Goal: Task Accomplishment & Management: Use online tool/utility

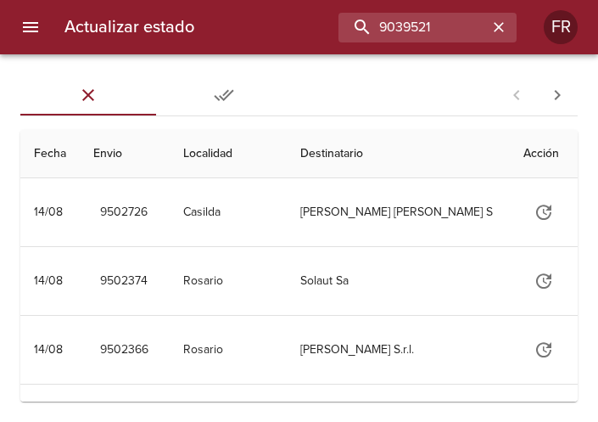
type input "9039521"
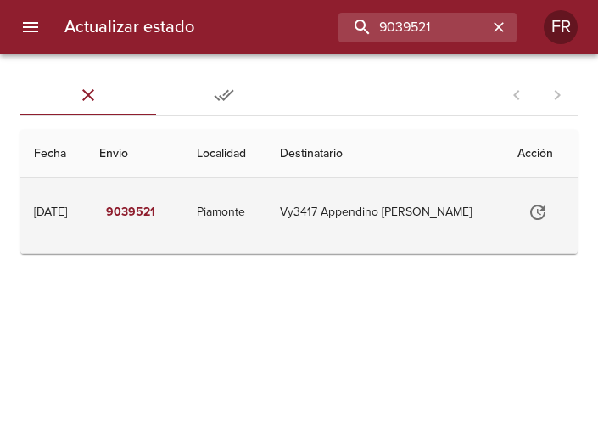
click at [449, 217] on td "Vy3417 Appendino Norberto Car" at bounding box center [386, 212] width 238 height 68
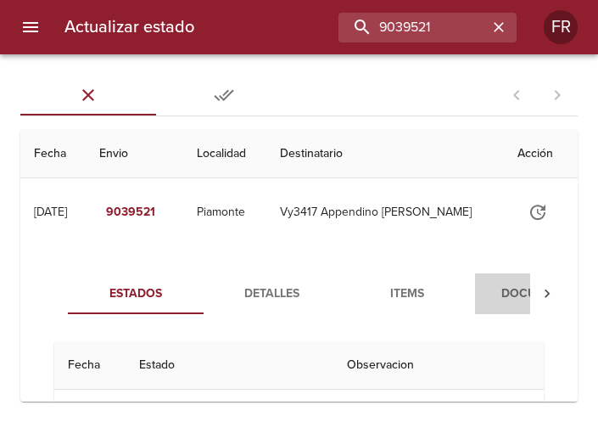
click at [509, 283] on span "Documentos" at bounding box center [542, 293] width 115 height 21
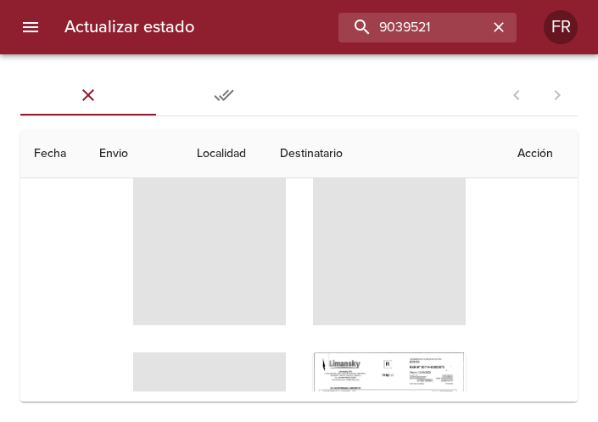
scroll to position [191, 0]
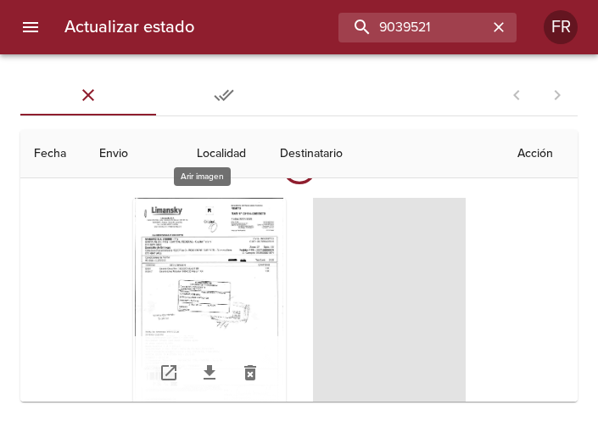
click at [200, 264] on div "Tabla de envíos del cliente" at bounding box center [209, 304] width 153 height 212
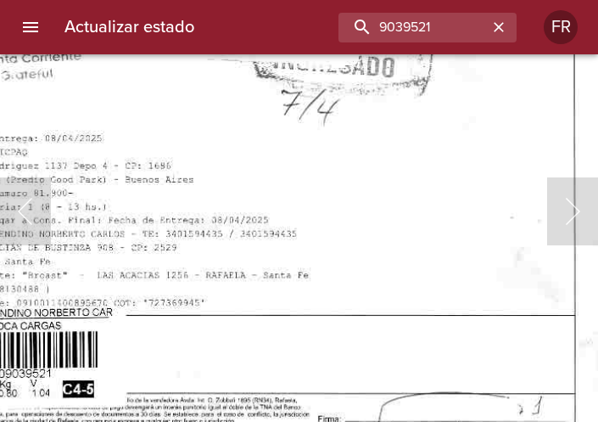
scroll to position [188, 0]
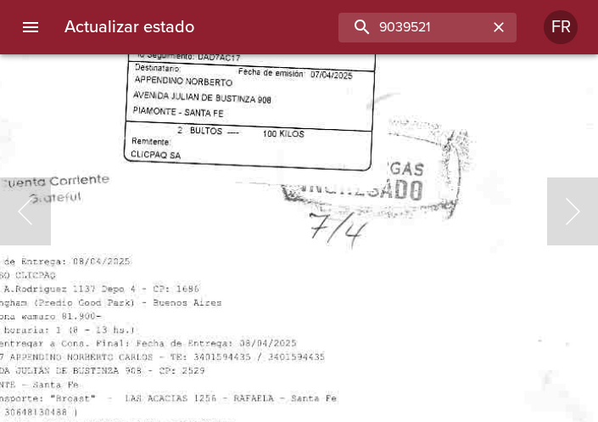
click at [375, 334] on img "Lightbox" at bounding box center [274, 128] width 711 height 1018
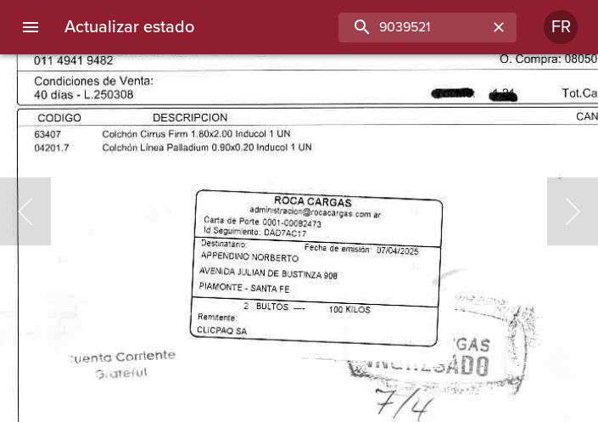
click at [463, 283] on img "Lightbox" at bounding box center [340, 304] width 711 height 1018
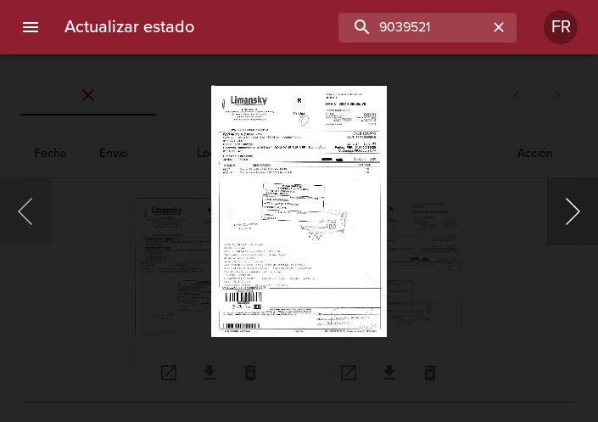
click at [561, 212] on button "Siguiente" at bounding box center [572, 211] width 51 height 68
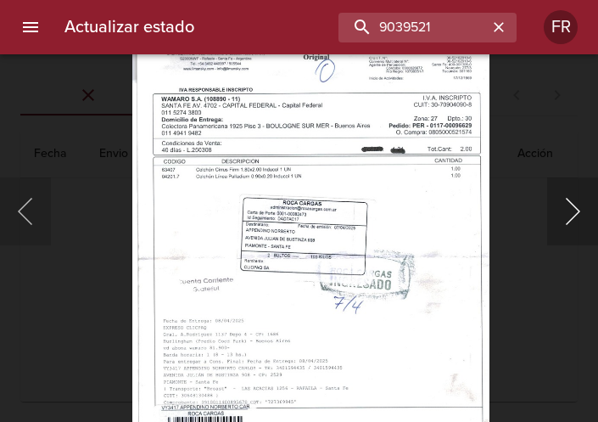
click at [581, 226] on button "Siguiente" at bounding box center [572, 211] width 51 height 68
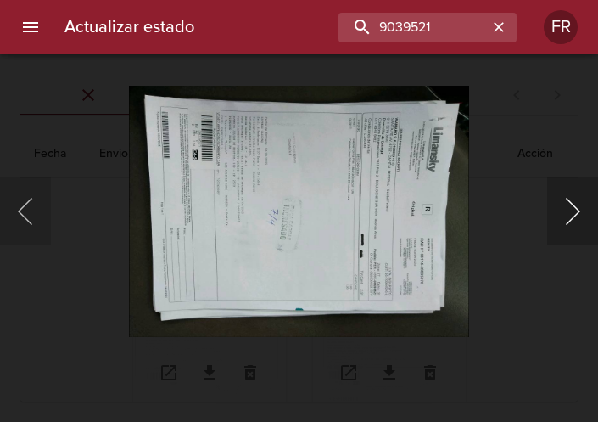
click at [562, 216] on button "Siguiente" at bounding box center [572, 211] width 51 height 68
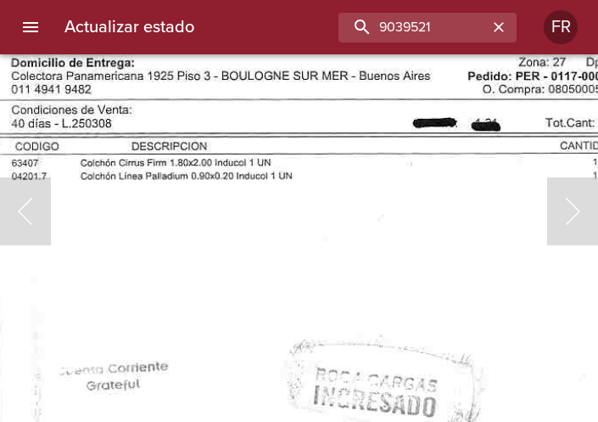
click at [495, 278] on img "Lightbox" at bounding box center [328, 341] width 721 height 1018
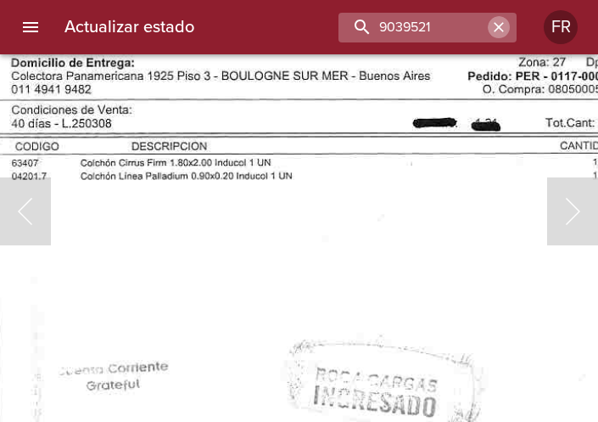
click at [497, 25] on icon "button" at bounding box center [499, 27] width 17 height 17
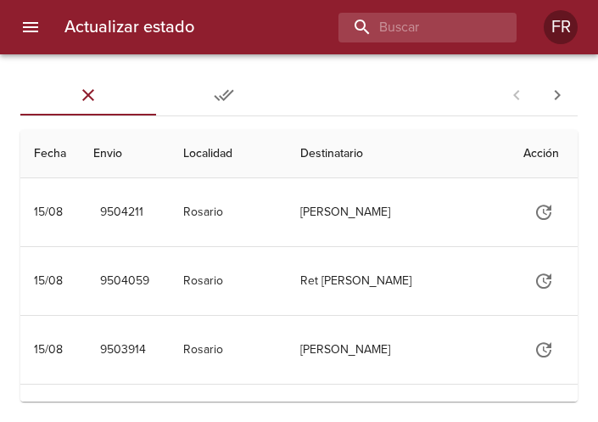
scroll to position [0, 0]
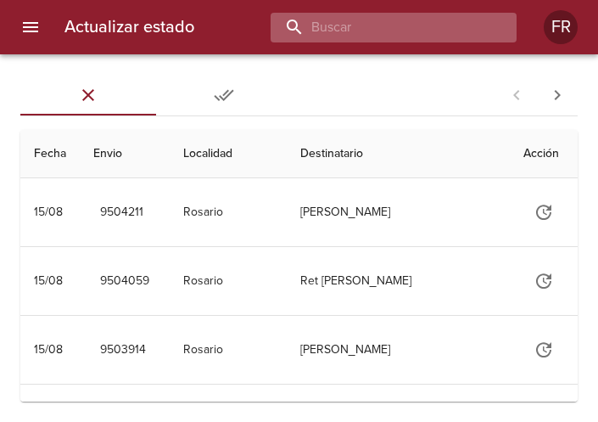
click at [402, 39] on input "buscar" at bounding box center [379, 28] width 217 height 30
type input "9497336"
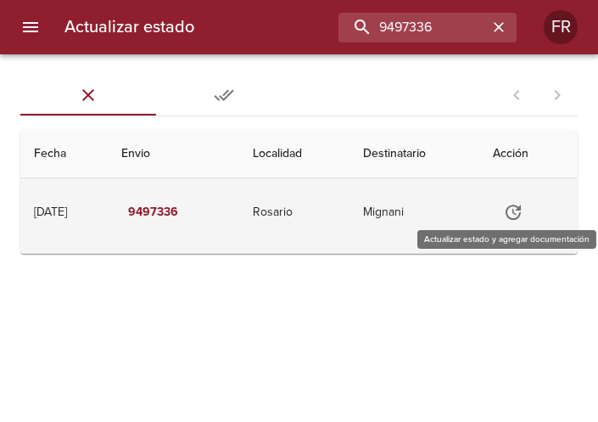
click at [510, 214] on icon "Tabla de envíos del cliente" at bounding box center [513, 212] width 20 height 20
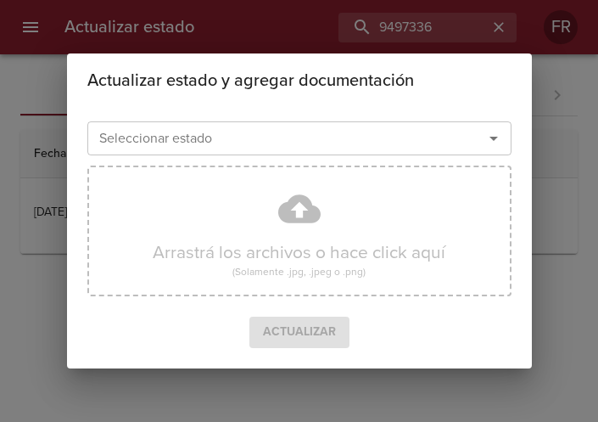
click at [496, 139] on icon "Abrir" at bounding box center [494, 138] width 20 height 20
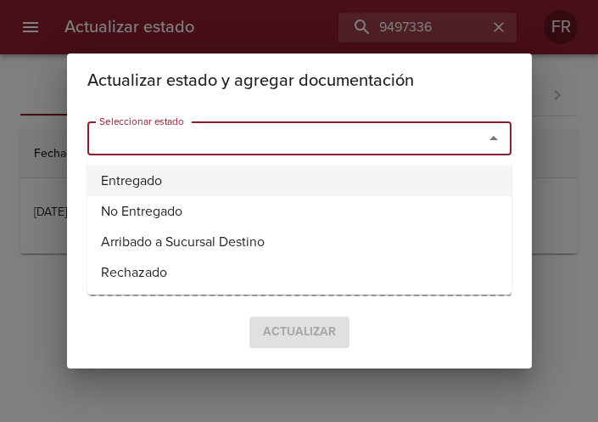
click at [140, 188] on li "Entregado" at bounding box center [299, 181] width 424 height 31
type input "Entregado"
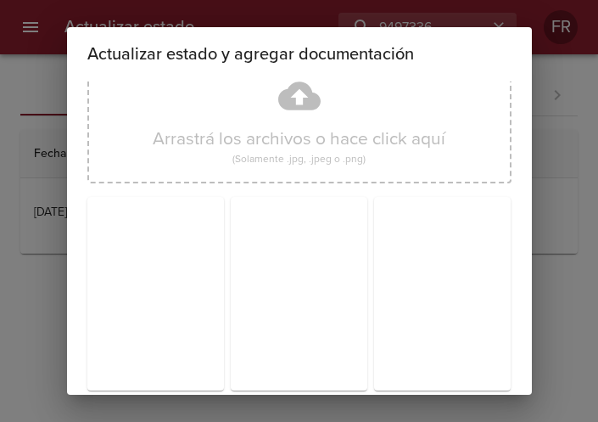
scroll to position [242, 0]
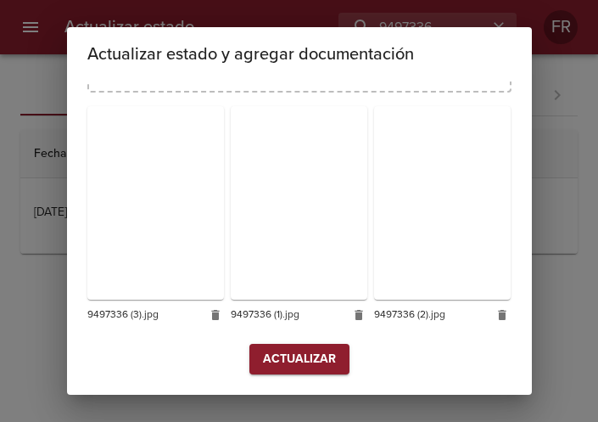
click at [306, 356] on span "Actualizar" at bounding box center [299, 359] width 73 height 21
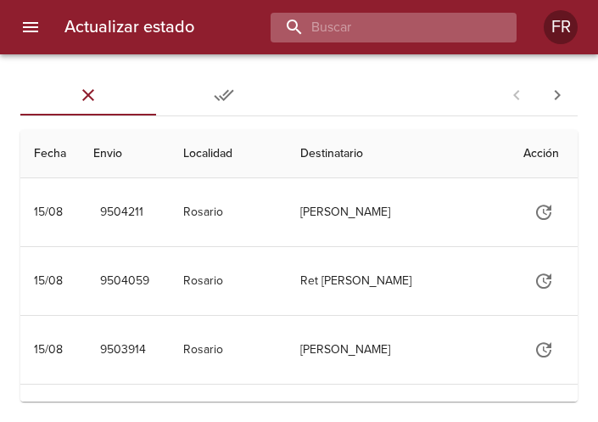
click at [384, 17] on input "buscar" at bounding box center [379, 28] width 217 height 30
type input "9497320"
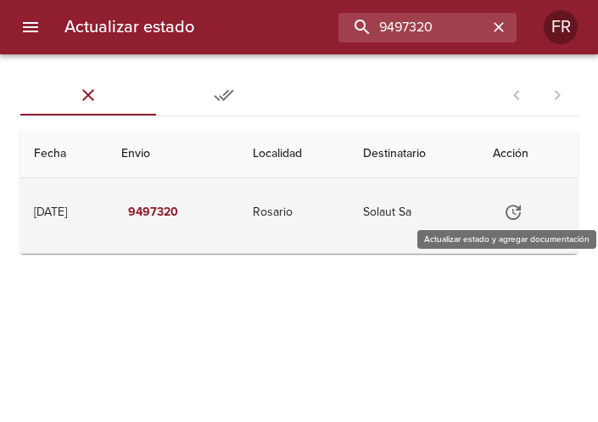
click at [521, 211] on icon "Tabla de envíos del cliente" at bounding box center [513, 212] width 20 height 20
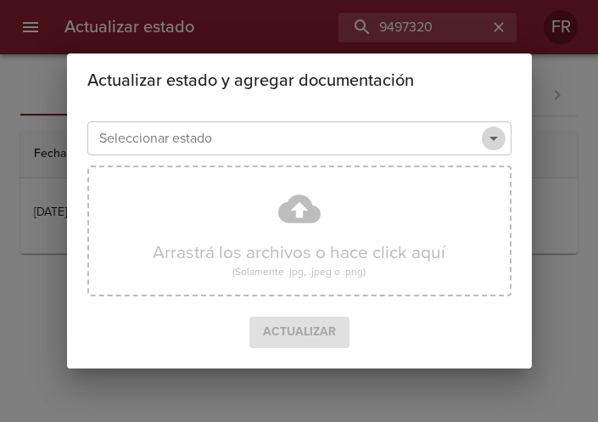
click at [497, 138] on icon "Abrir" at bounding box center [494, 138] width 20 height 20
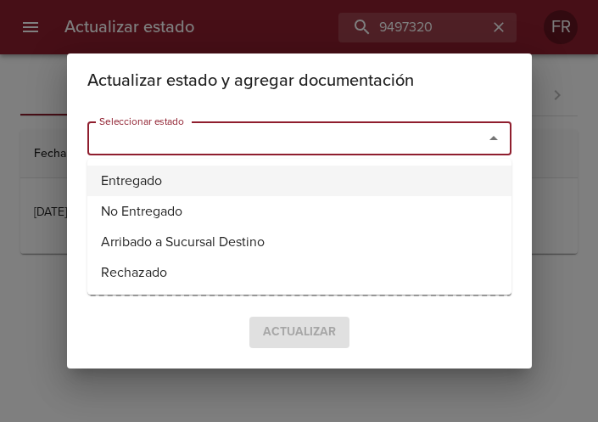
click at [320, 176] on li "Entregado" at bounding box center [299, 181] width 424 height 31
type input "Entregado"
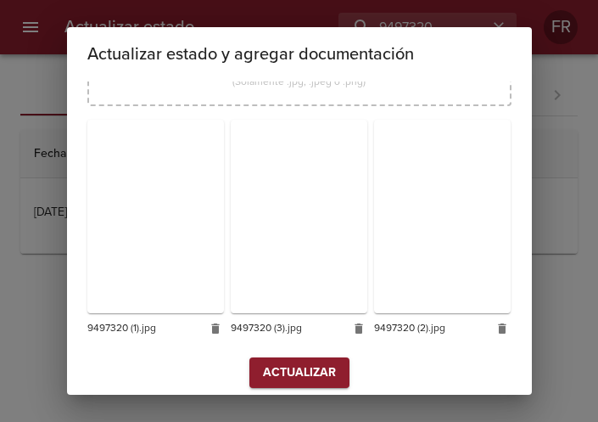
scroll to position [242, 0]
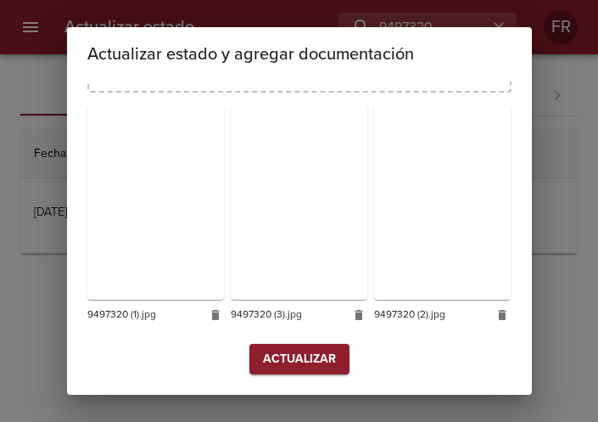
click at [274, 358] on span "Actualizar" at bounding box center [299, 359] width 73 height 21
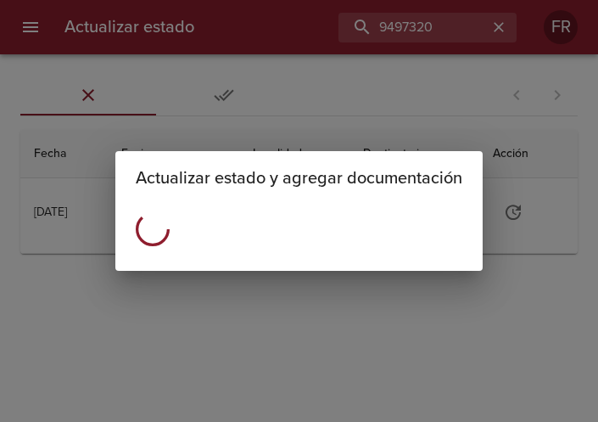
scroll to position [0, 0]
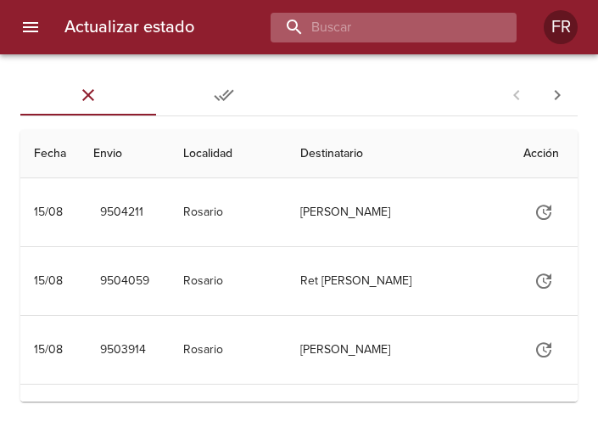
click at [367, 21] on input "buscar" at bounding box center [379, 28] width 217 height 30
type input "9497356"
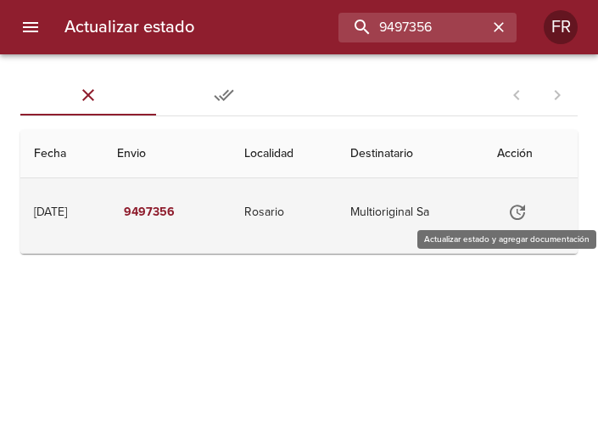
click at [525, 218] on icon "Tabla de envíos del cliente" at bounding box center [517, 212] width 15 height 15
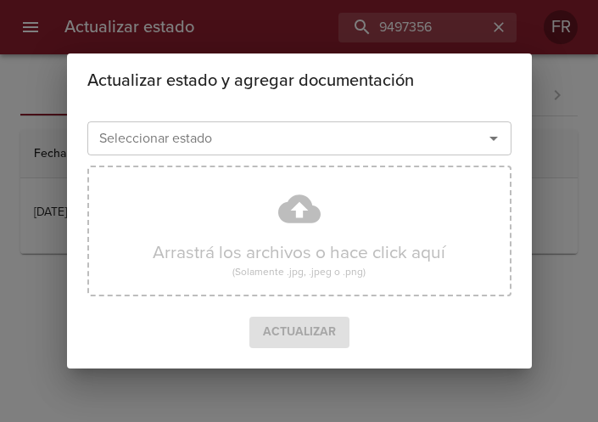
click at [490, 133] on icon "Abrir" at bounding box center [494, 138] width 20 height 20
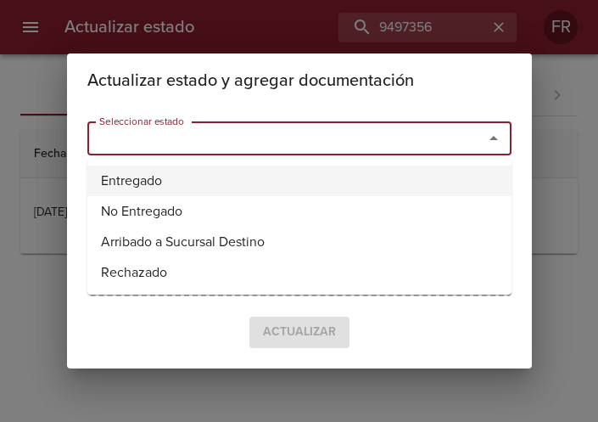
click at [296, 173] on li "Entregado" at bounding box center [299, 181] width 424 height 31
type input "Entregado"
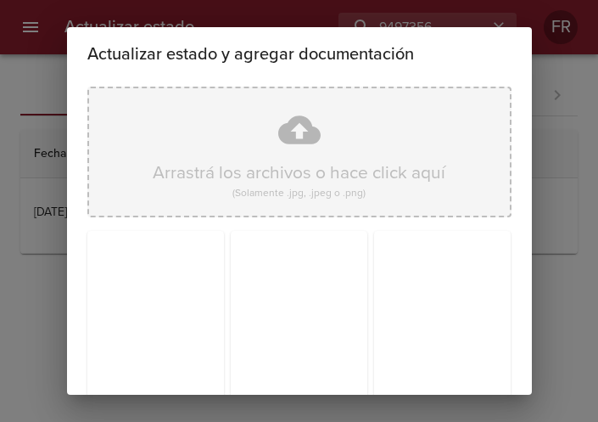
scroll to position [242, 0]
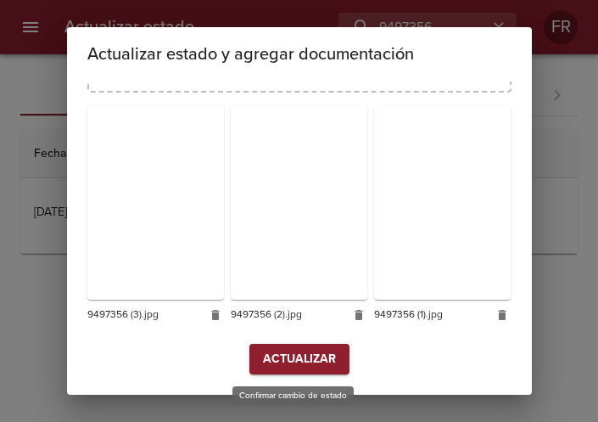
click at [295, 368] on span "Actualizar" at bounding box center [299, 359] width 73 height 21
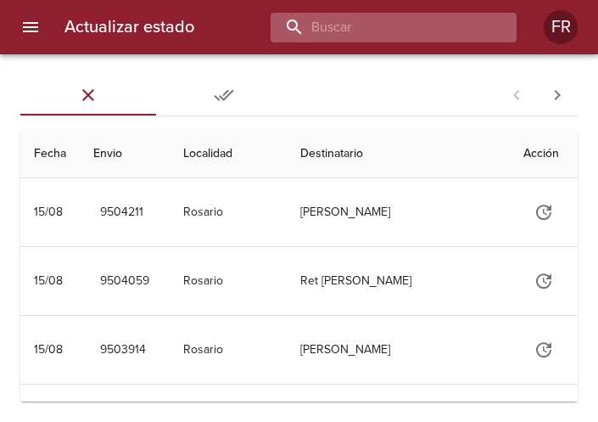
click at [436, 18] on input "buscar" at bounding box center [379, 28] width 217 height 30
type input "9497312"
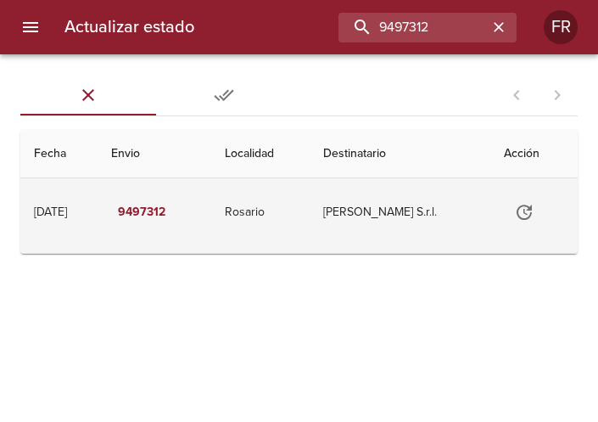
click at [519, 216] on icon "Tabla de envíos del cliente" at bounding box center [524, 212] width 20 height 20
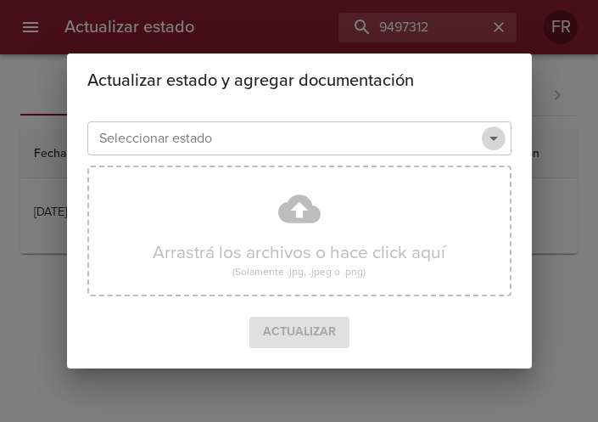
click at [490, 143] on icon "Abrir" at bounding box center [494, 138] width 20 height 20
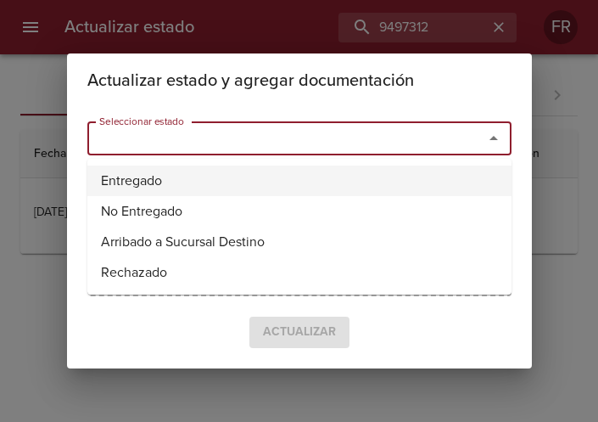
click at [272, 171] on li "Entregado" at bounding box center [299, 181] width 424 height 31
type input "Entregado"
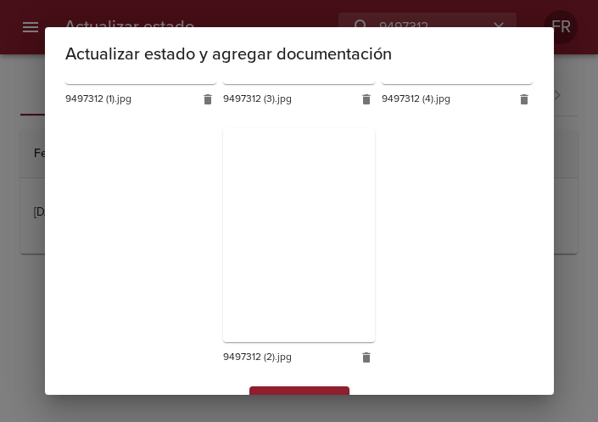
scroll to position [760, 0]
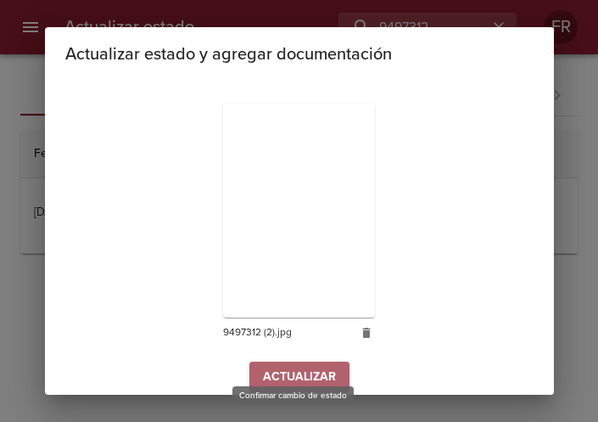
click at [301, 367] on span "Actualizar" at bounding box center [299, 377] width 73 height 21
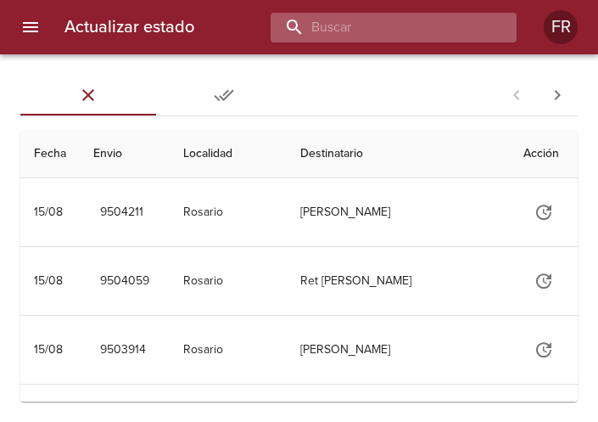
click at [446, 23] on input "buscar" at bounding box center [379, 28] width 217 height 30
type input "9491994"
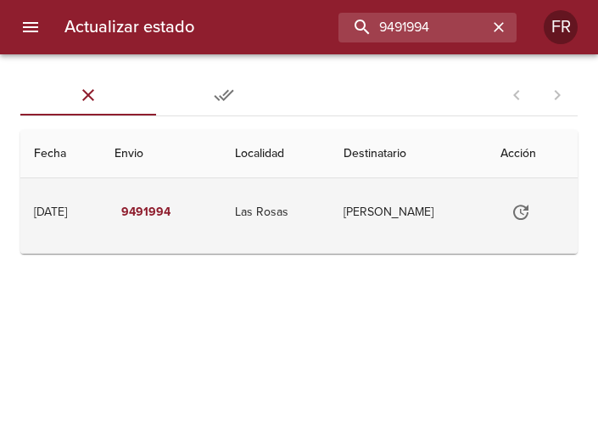
click at [524, 216] on icon "Tabla de envíos del cliente" at bounding box center [521, 212] width 20 height 20
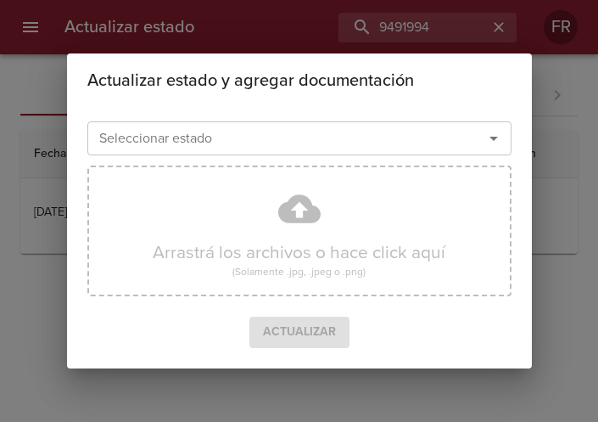
click at [491, 143] on icon "Abrir" at bounding box center [494, 138] width 20 height 20
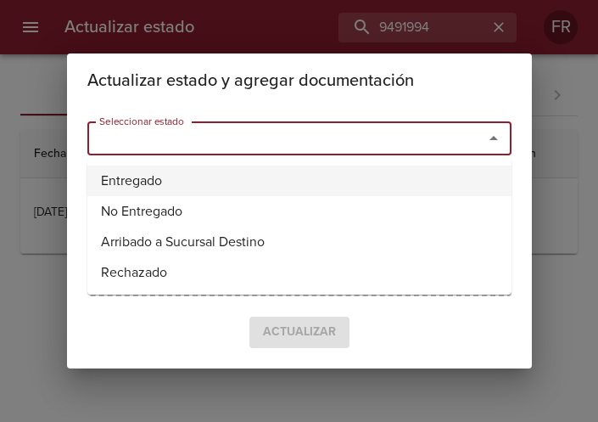
click at [195, 171] on li "Entregado" at bounding box center [299, 181] width 424 height 31
type input "Entregado"
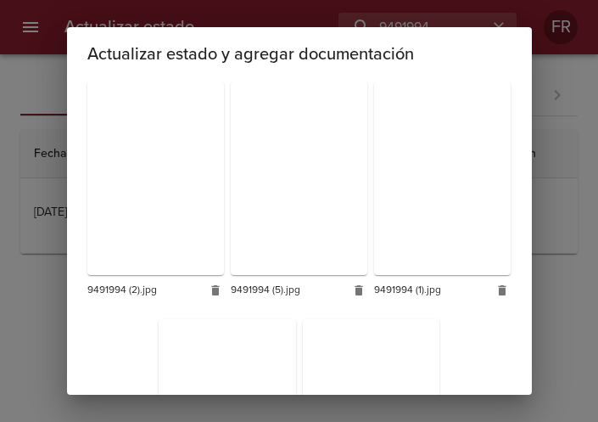
scroll to position [480, 0]
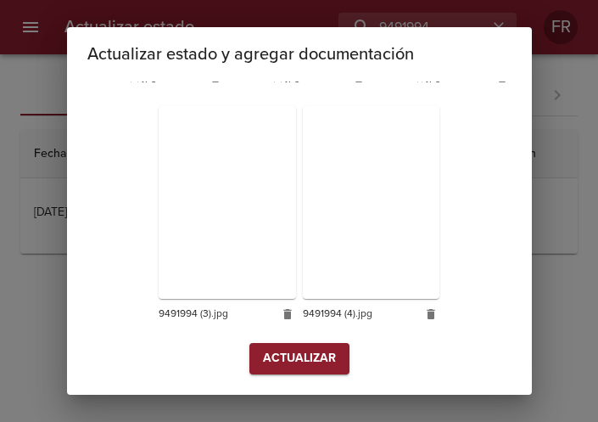
click at [267, 350] on span "Actualizar" at bounding box center [299, 358] width 73 height 21
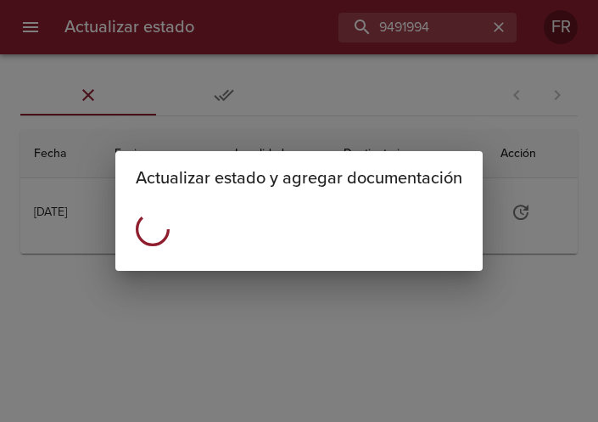
scroll to position [0, 0]
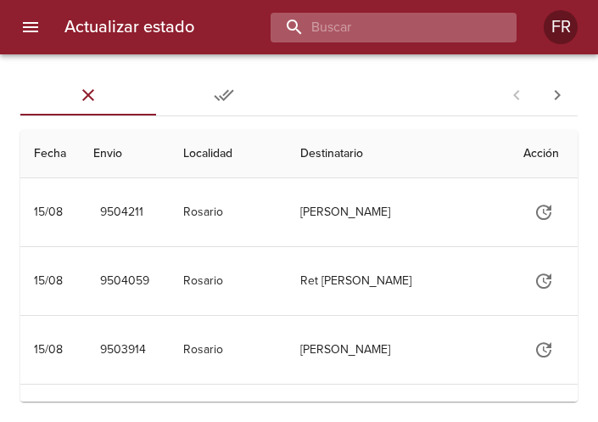
click at [380, 23] on input "buscar" at bounding box center [379, 28] width 217 height 30
type input "9440617"
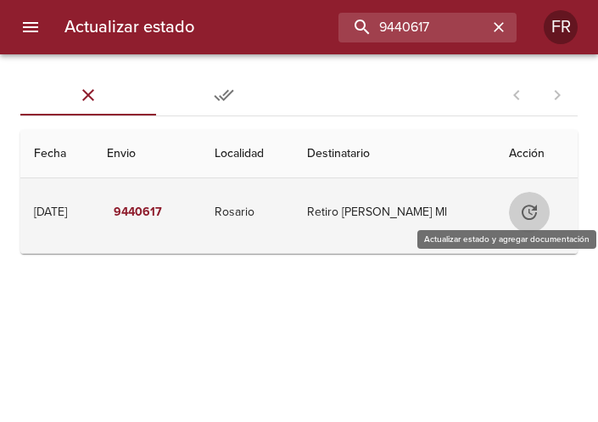
click at [535, 203] on icon "Tabla de envíos del cliente" at bounding box center [529, 212] width 20 height 20
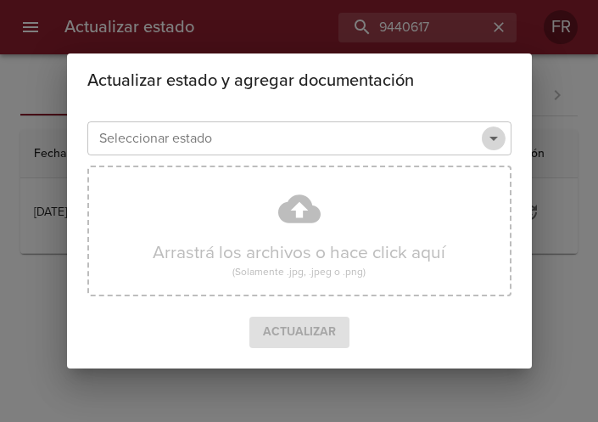
click at [501, 144] on icon "Abrir" at bounding box center [494, 138] width 20 height 20
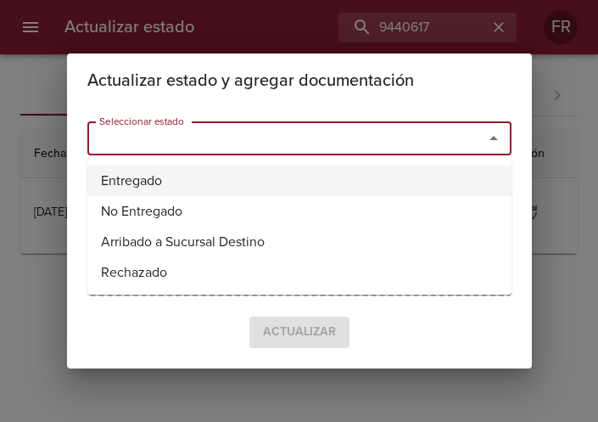
click at [264, 173] on li "Entregado" at bounding box center [299, 181] width 424 height 31
type input "Entregado"
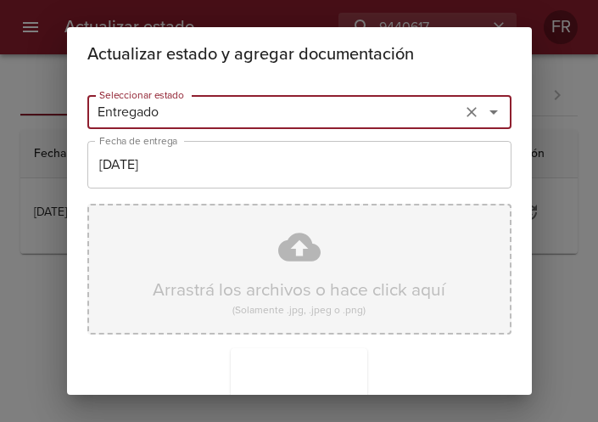
scroll to position [242, 0]
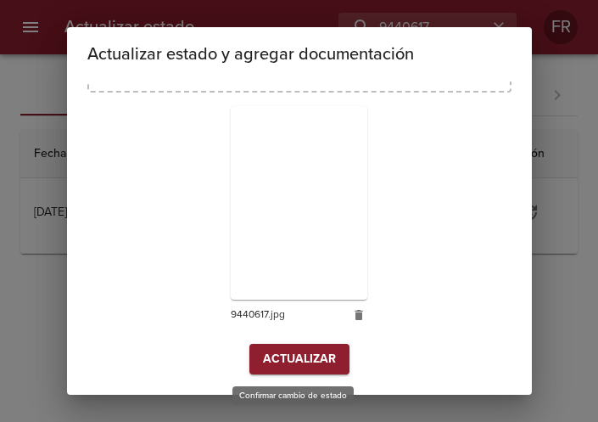
click at [289, 358] on span "Actualizar" at bounding box center [299, 359] width 73 height 21
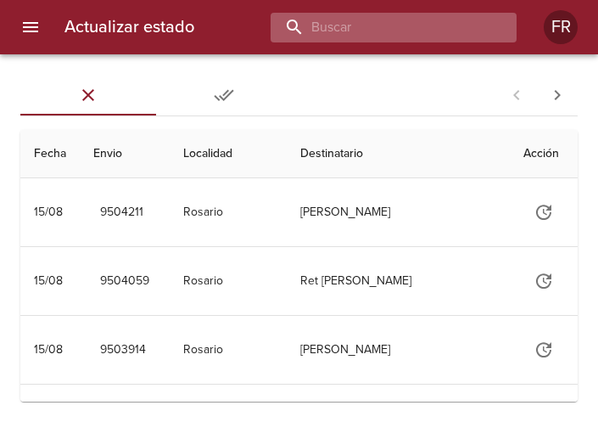
click at [403, 28] on input "buscar" at bounding box center [379, 28] width 217 height 30
type input "9440609"
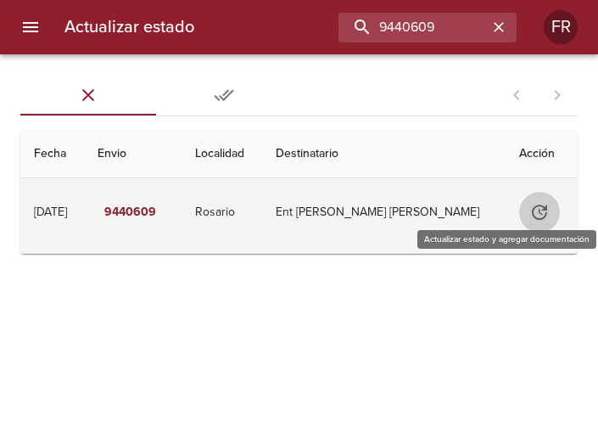
click at [536, 214] on icon "Tabla de envíos del cliente" at bounding box center [539, 212] width 15 height 15
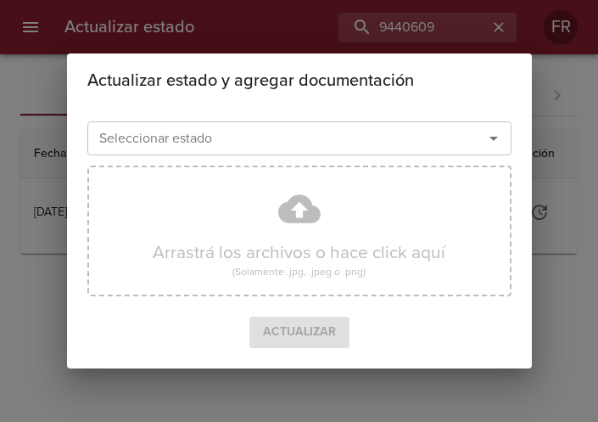
click at [499, 138] on icon "Abrir" at bounding box center [494, 138] width 20 height 20
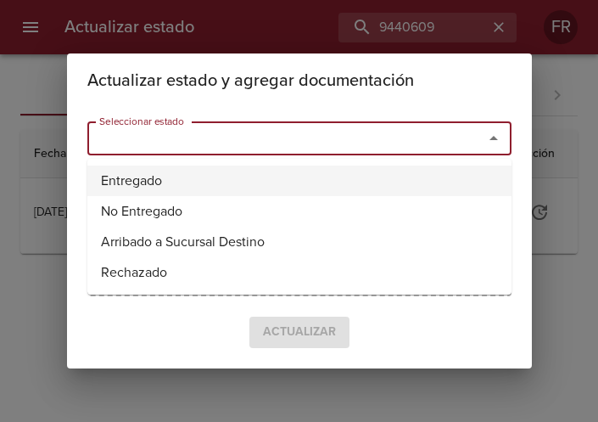
click at [250, 172] on li "Entregado" at bounding box center [299, 181] width 424 height 31
type input "Entregado"
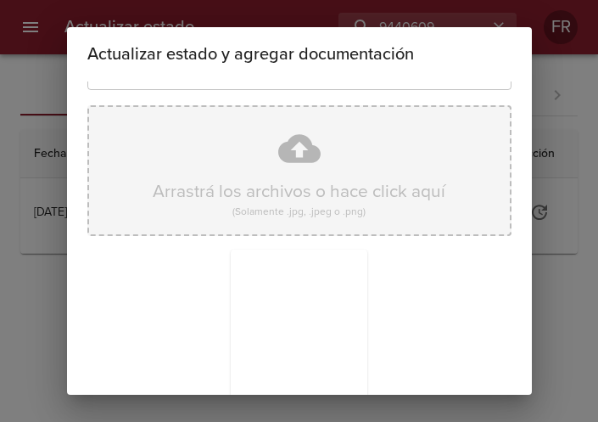
scroll to position [242, 0]
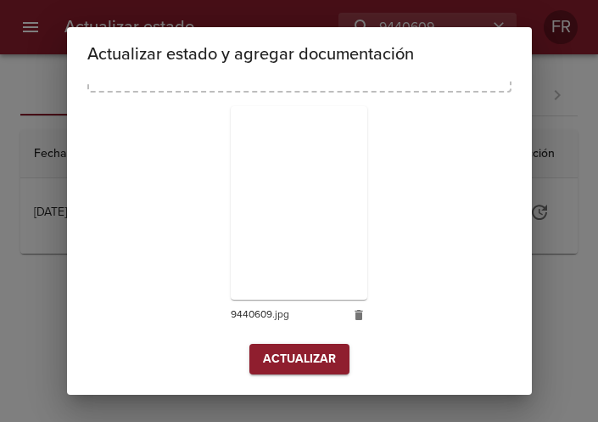
click at [267, 347] on button "Actualizar" at bounding box center [300, 359] width 100 height 31
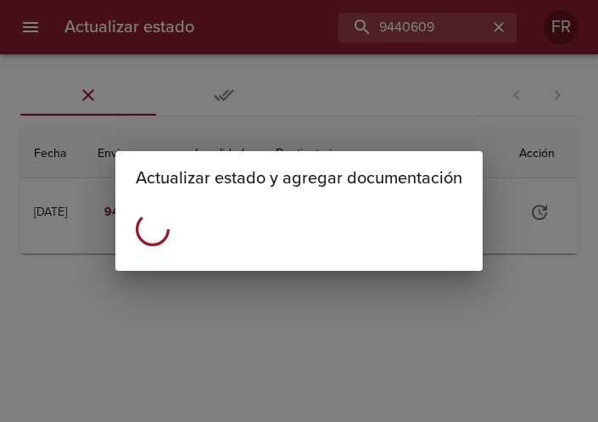
scroll to position [0, 0]
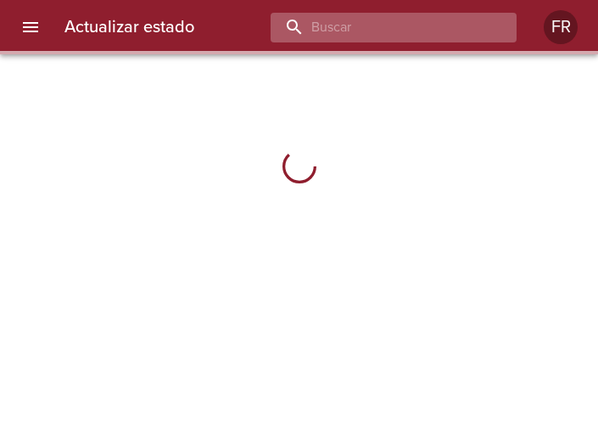
click at [376, 33] on input "buscar" at bounding box center [379, 28] width 217 height 30
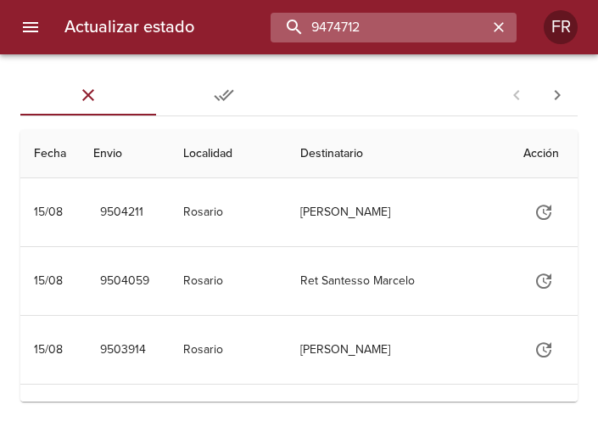
type input "9474712"
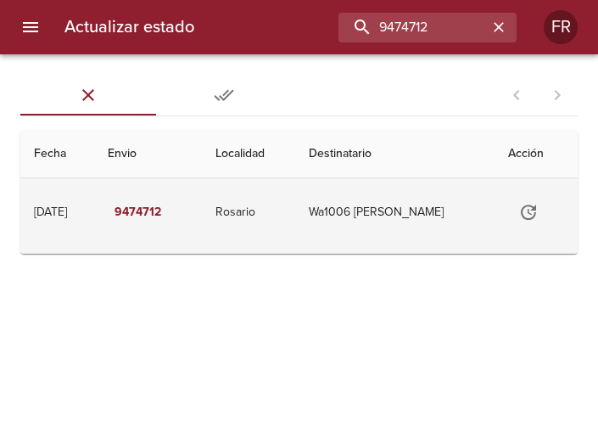
click at [514, 199] on td "Tabla de envíos del cliente" at bounding box center [536, 212] width 83 height 68
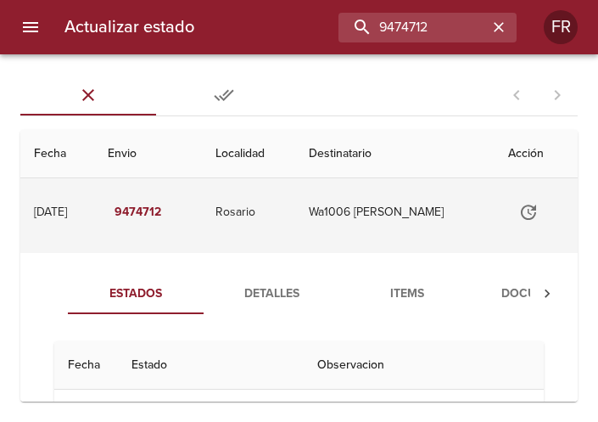
click at [534, 200] on button "Tabla de envíos del cliente" at bounding box center [528, 212] width 41 height 41
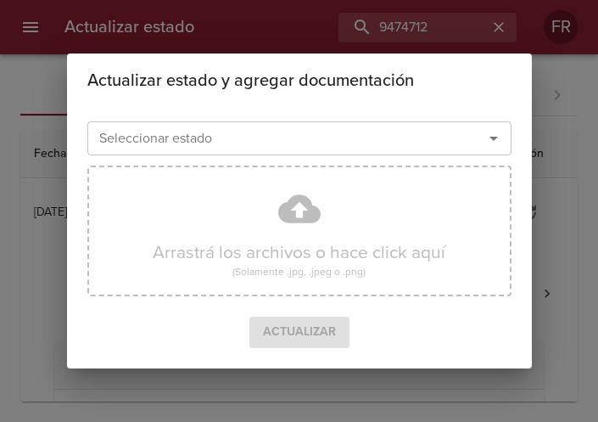
click at [493, 136] on icon "Abrir" at bounding box center [494, 138] width 20 height 20
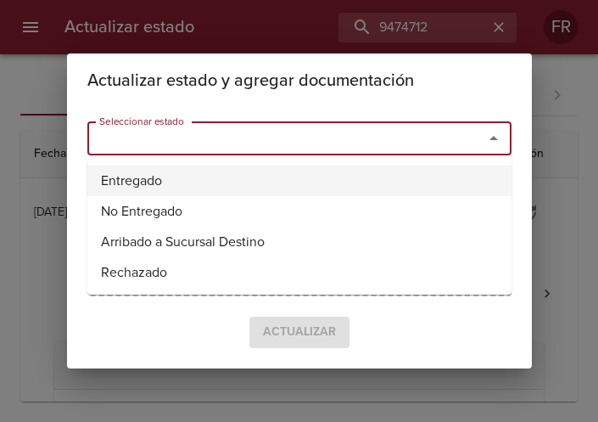
click at [236, 182] on li "Entregado" at bounding box center [299, 181] width 424 height 31
type input "Entregado"
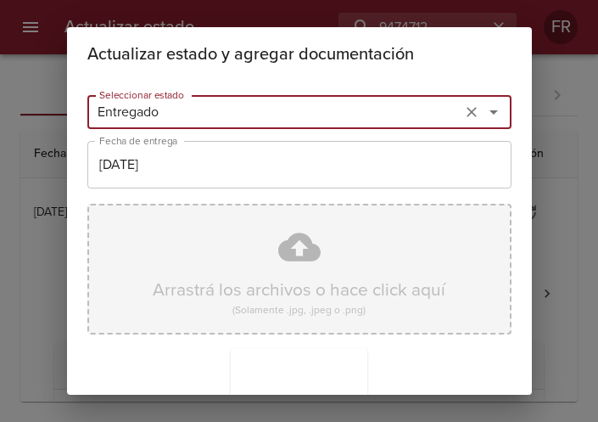
scroll to position [242, 0]
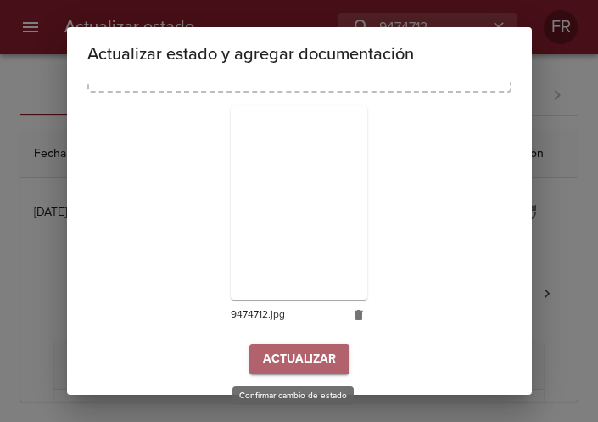
click at [285, 345] on button "Actualizar" at bounding box center [300, 359] width 100 height 31
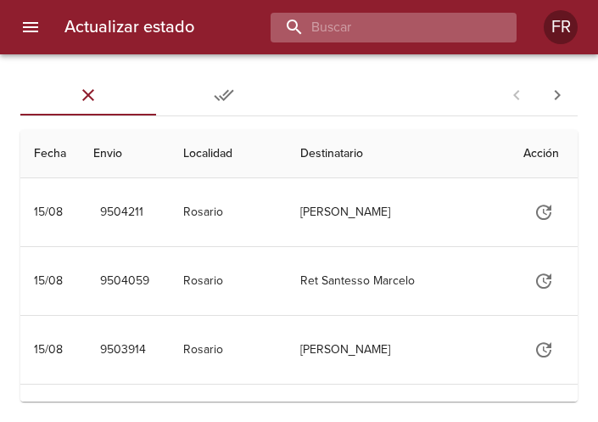
click at [397, 34] on input "buscar" at bounding box center [379, 28] width 217 height 30
type input "9446603"
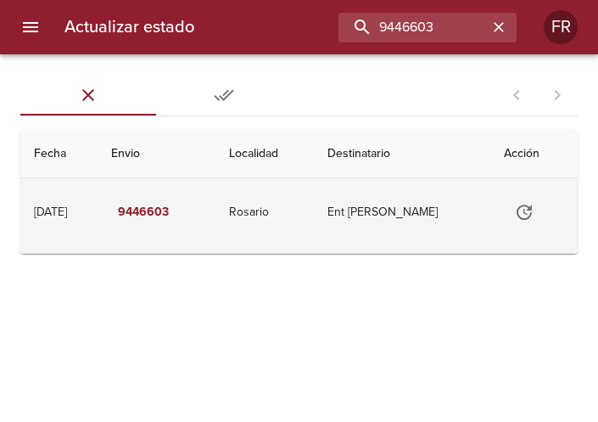
click at [524, 207] on icon "Tabla de envíos del cliente" at bounding box center [524, 212] width 20 height 20
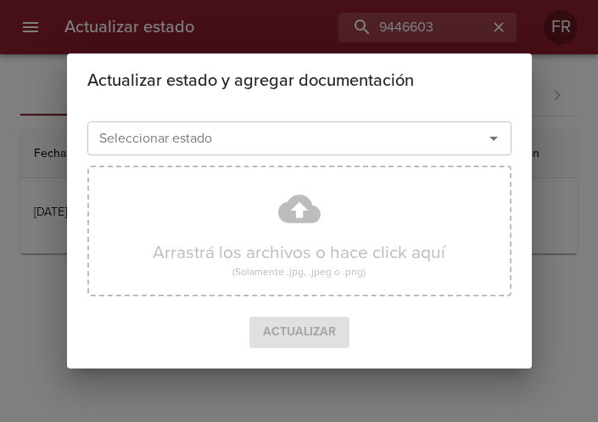
click at [496, 131] on icon "Abrir" at bounding box center [494, 138] width 20 height 20
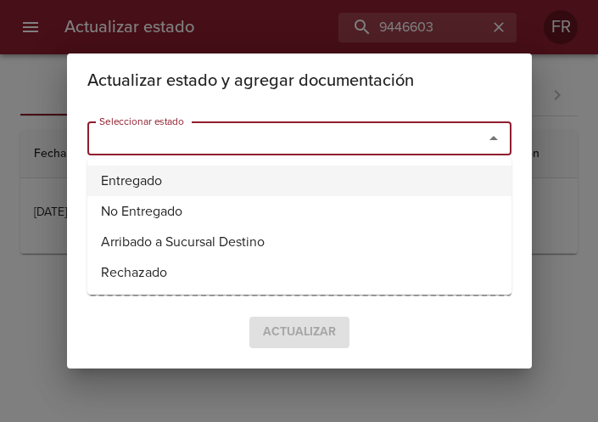
click at [224, 169] on li "Entregado" at bounding box center [299, 181] width 424 height 31
type input "Entregado"
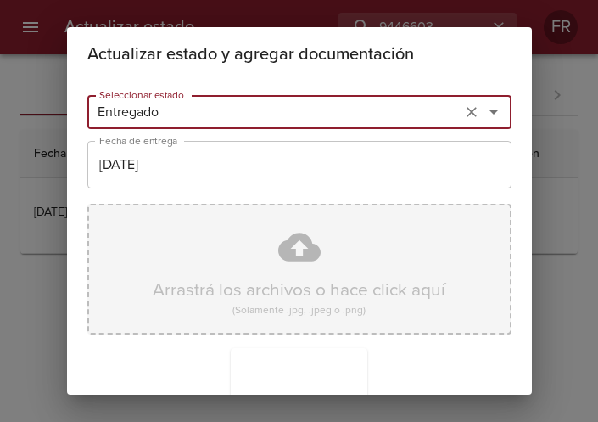
scroll to position [242, 0]
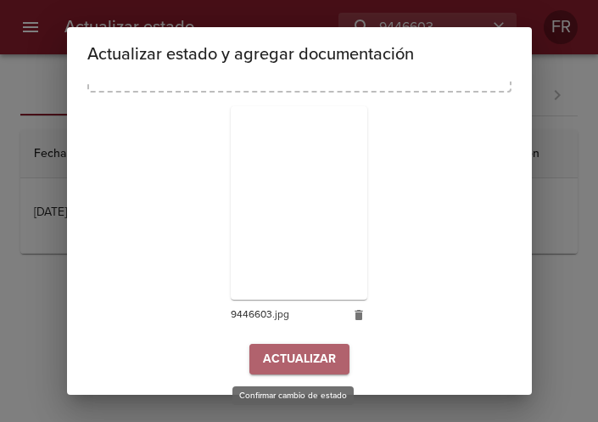
click at [298, 355] on span "Actualizar" at bounding box center [299, 359] width 73 height 21
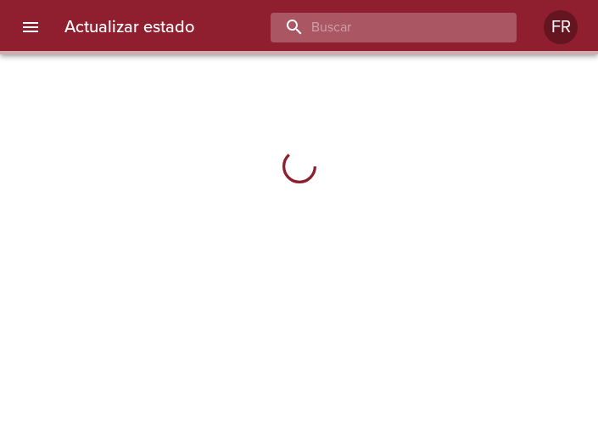
click at [391, 25] on input "buscar" at bounding box center [379, 28] width 217 height 30
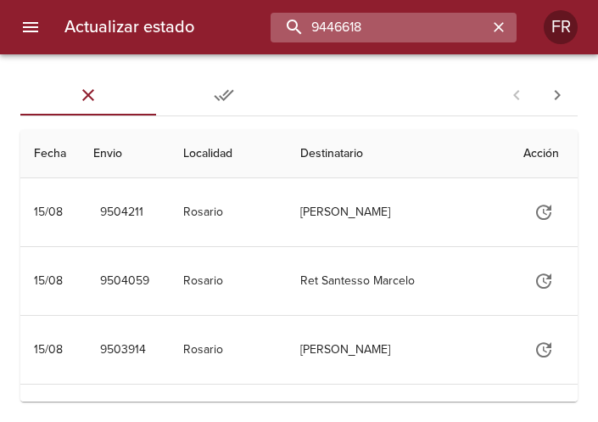
type input "9446618"
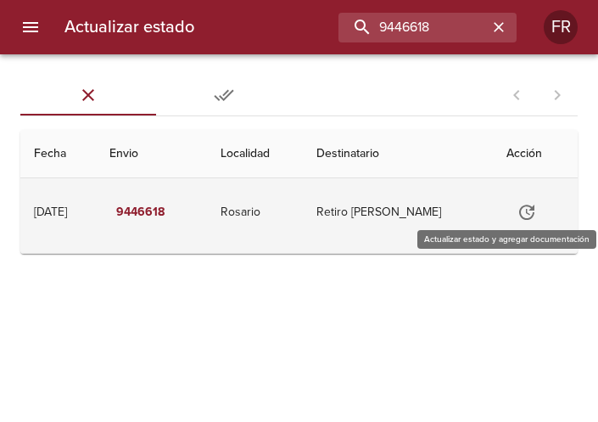
click at [531, 214] on icon "Tabla de envíos del cliente" at bounding box center [527, 212] width 20 height 20
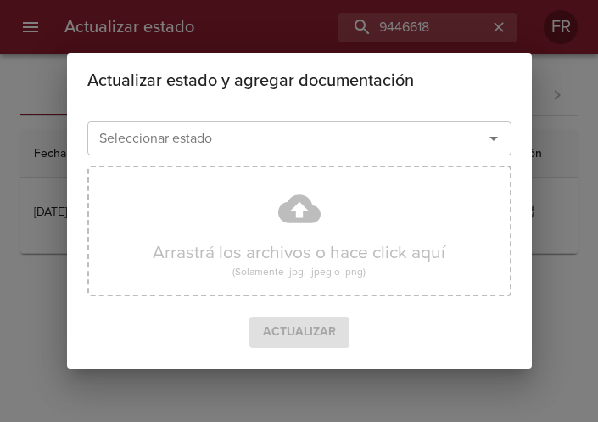
click at [490, 132] on icon "Abrir" at bounding box center [494, 138] width 20 height 20
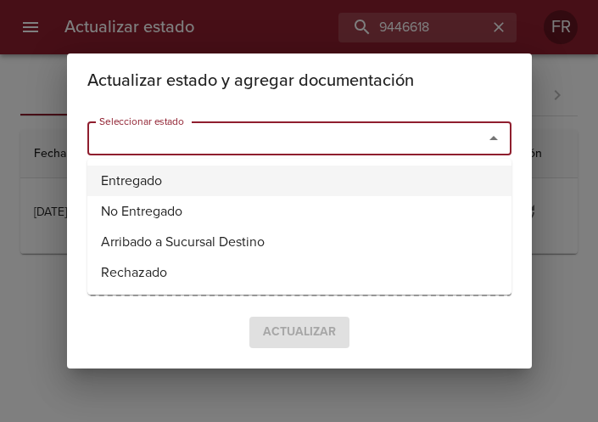
click at [264, 169] on li "Entregado" at bounding box center [299, 181] width 424 height 31
type input "Entregado"
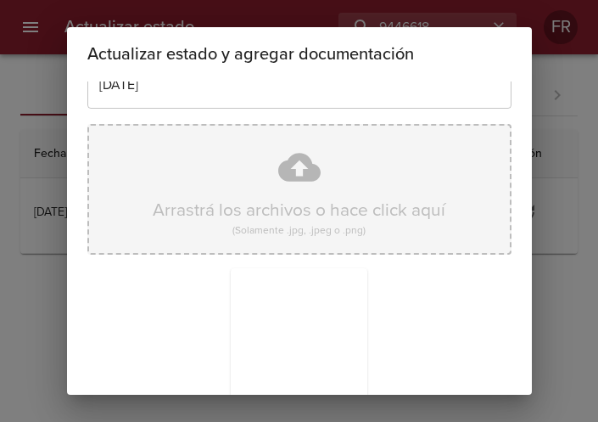
scroll to position [242, 0]
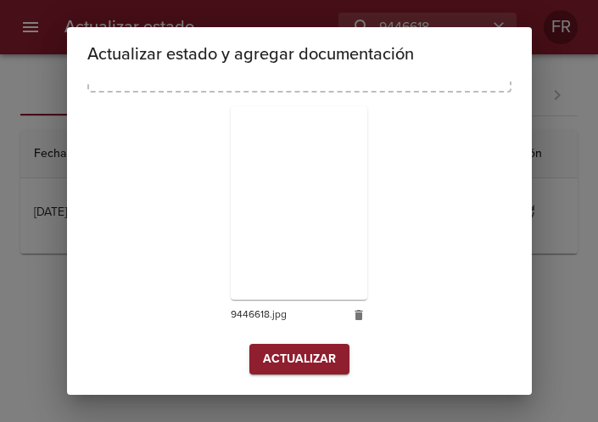
click at [284, 358] on span "Actualizar" at bounding box center [299, 359] width 73 height 21
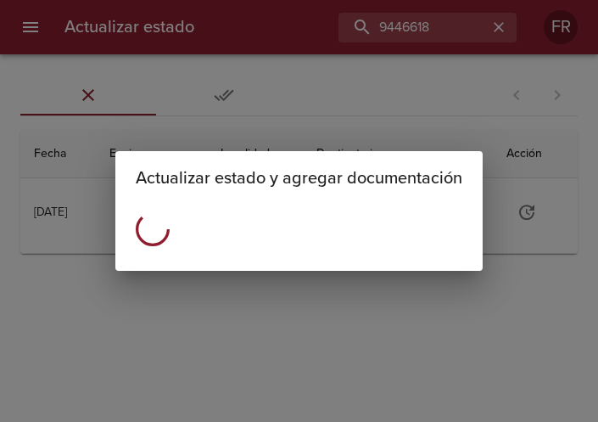
scroll to position [0, 0]
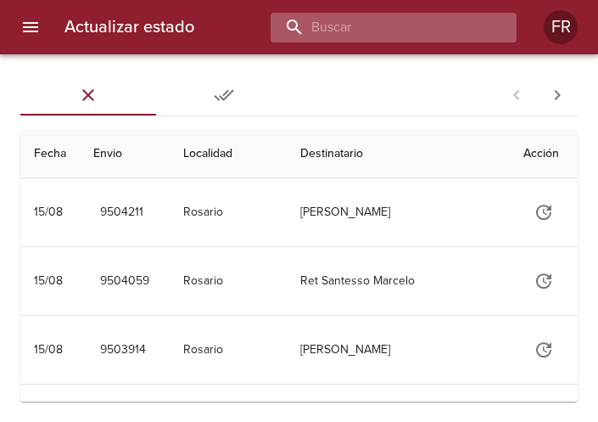
click at [445, 27] on input "buscar" at bounding box center [379, 28] width 217 height 30
type input "9472475"
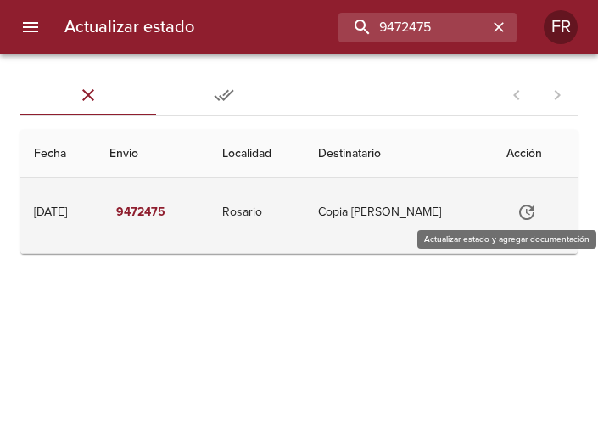
click at [526, 216] on icon "Tabla de envíos del cliente" at bounding box center [527, 212] width 20 height 20
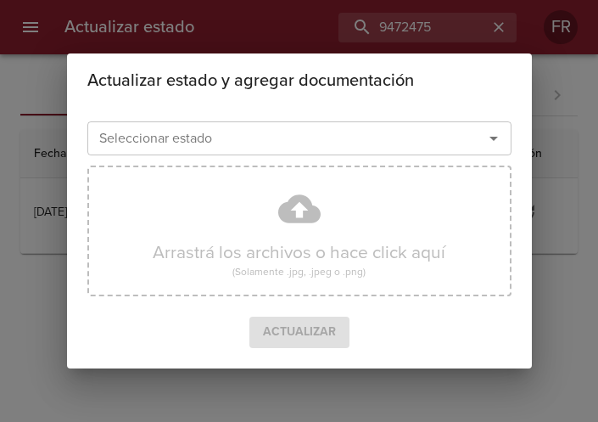
click at [493, 144] on icon "Abrir" at bounding box center [494, 138] width 20 height 20
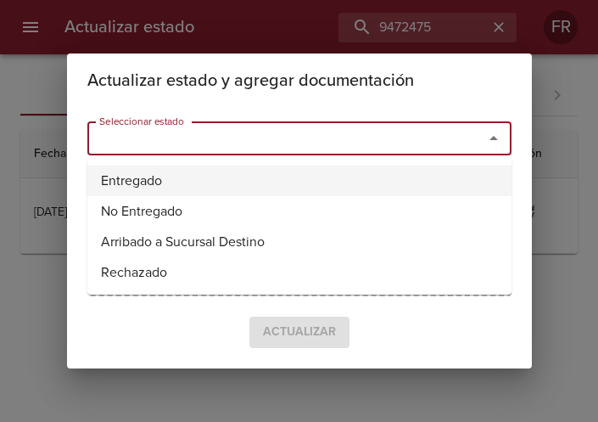
click at [245, 188] on li "Entregado" at bounding box center [299, 181] width 424 height 31
type input "Entregado"
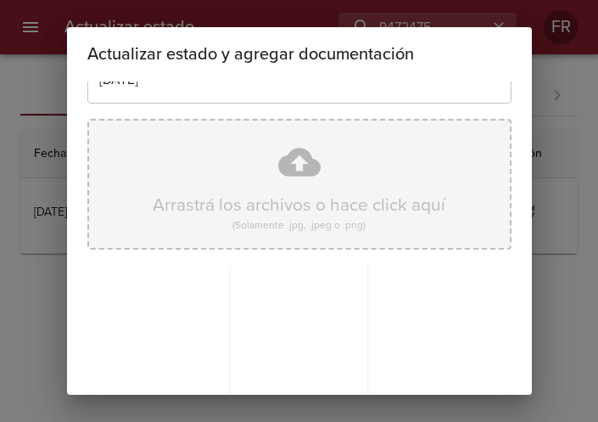
scroll to position [242, 0]
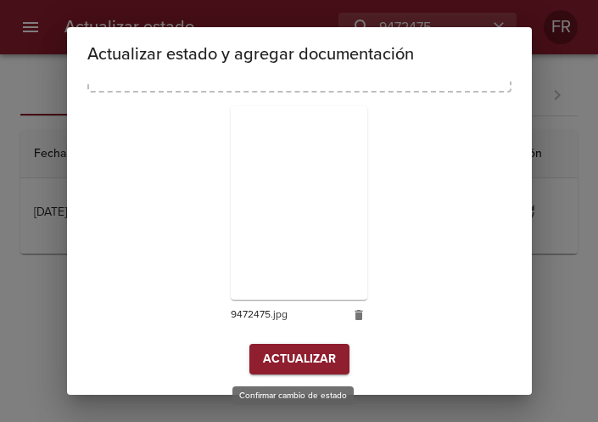
click at [278, 353] on span "Actualizar" at bounding box center [299, 359] width 73 height 21
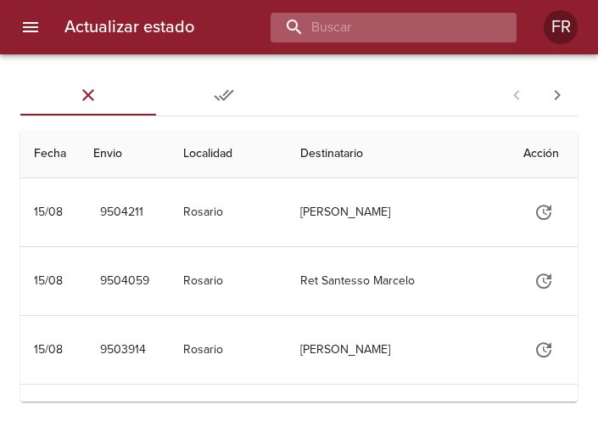
click at [356, 28] on input "buscar" at bounding box center [379, 28] width 217 height 30
type input "9420568"
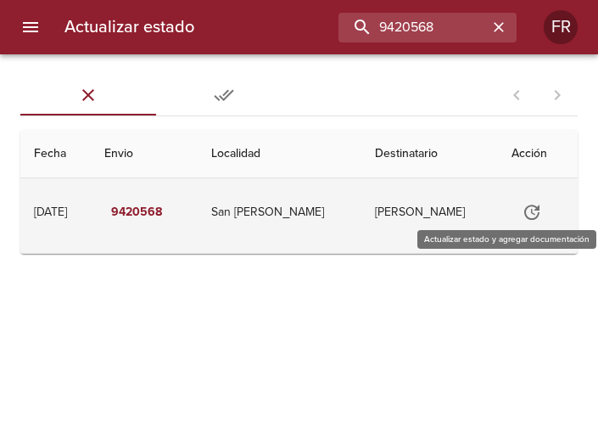
click at [522, 210] on icon "Tabla de envíos del cliente" at bounding box center [532, 212] width 20 height 20
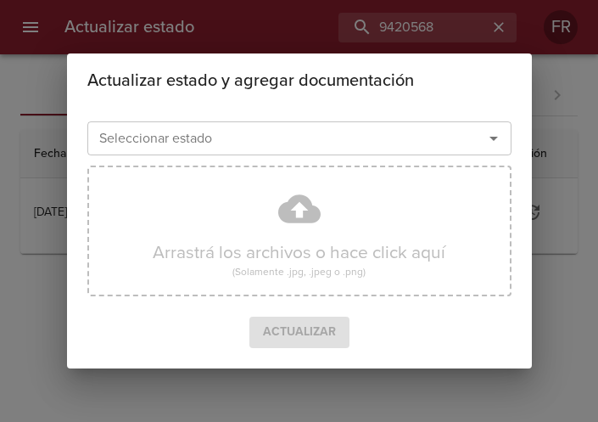
click at [495, 140] on icon "Abrir" at bounding box center [494, 138] width 20 height 20
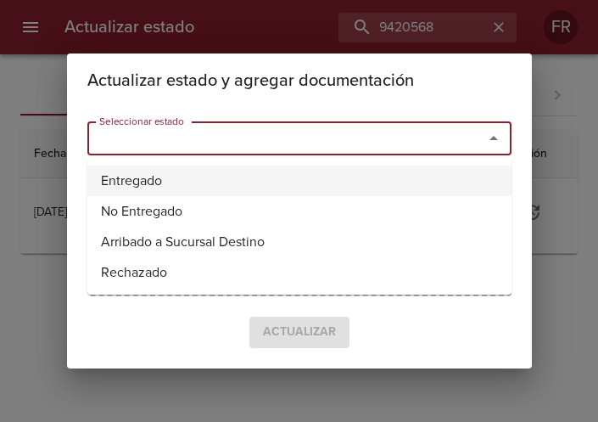
click at [190, 180] on li "Entregado" at bounding box center [299, 181] width 424 height 31
type input "Entregado"
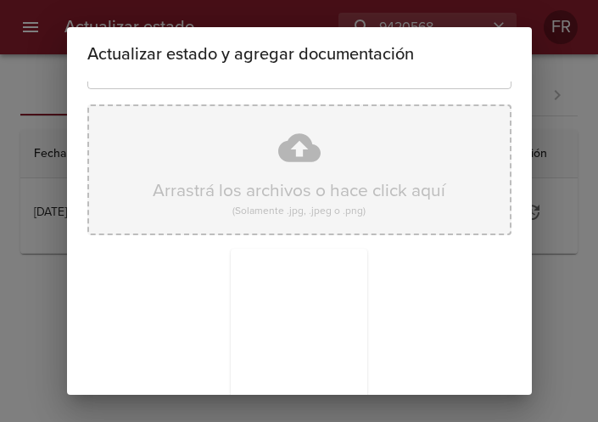
scroll to position [242, 0]
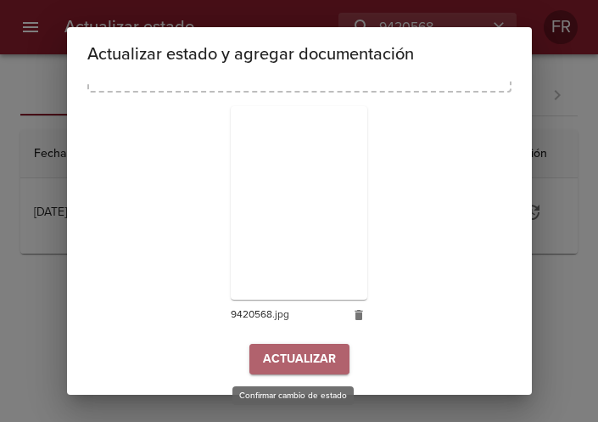
click at [267, 356] on span "Actualizar" at bounding box center [299, 359] width 73 height 21
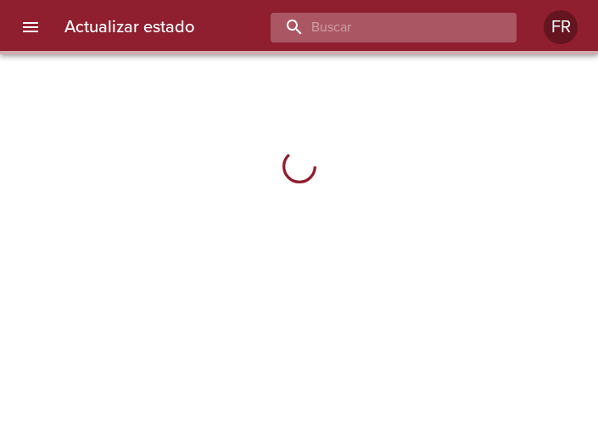
click at [436, 38] on input "buscar" at bounding box center [379, 28] width 217 height 30
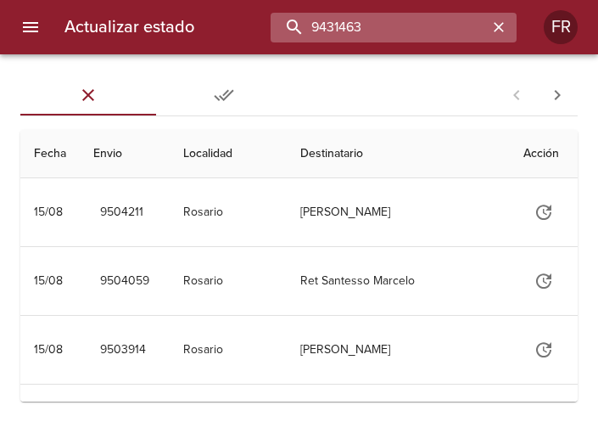
type input "9431463"
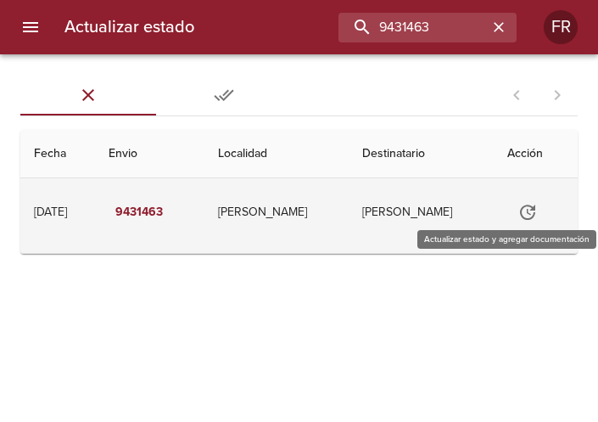
click at [519, 217] on icon "Tabla de envíos del cliente" at bounding box center [528, 212] width 20 height 20
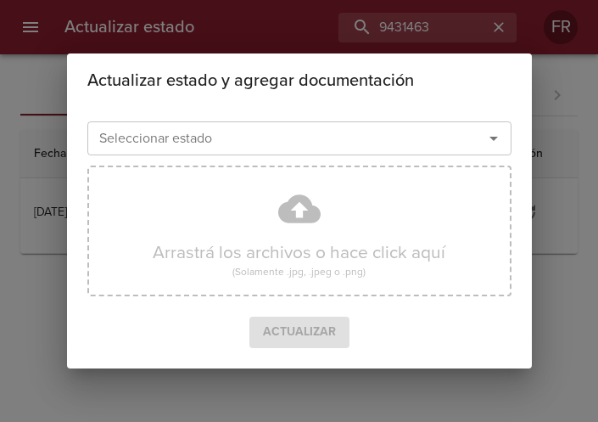
click at [500, 144] on icon "Abrir" at bounding box center [494, 138] width 20 height 20
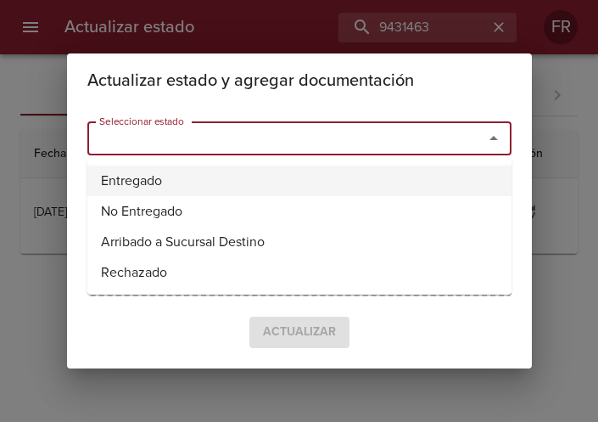
click at [238, 176] on li "Entregado" at bounding box center [299, 181] width 424 height 31
type input "Entregado"
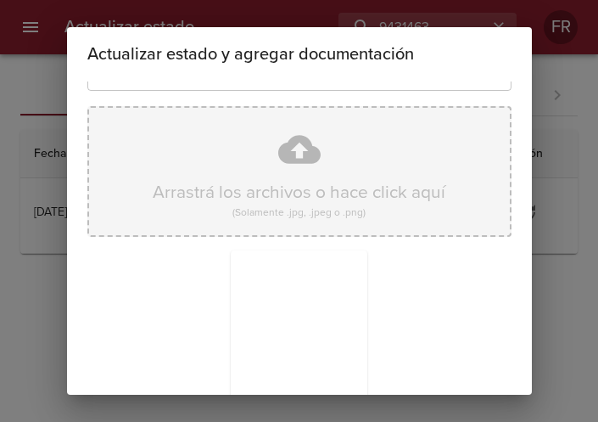
scroll to position [242, 0]
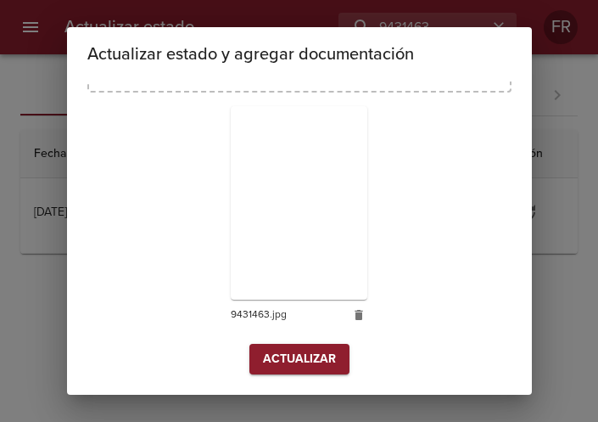
click at [267, 352] on span "Actualizar" at bounding box center [299, 359] width 73 height 21
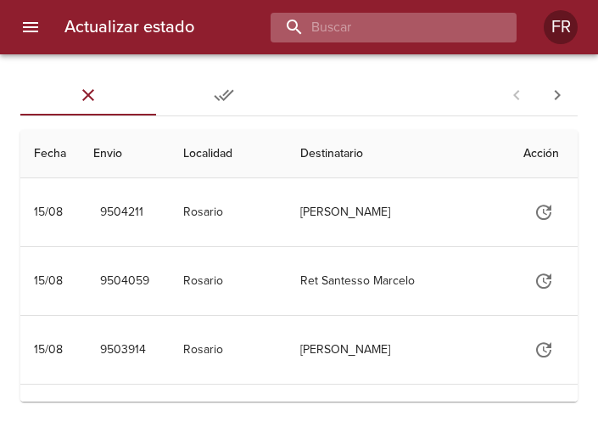
click at [391, 36] on input "buscar" at bounding box center [379, 28] width 217 height 30
type input "9418400"
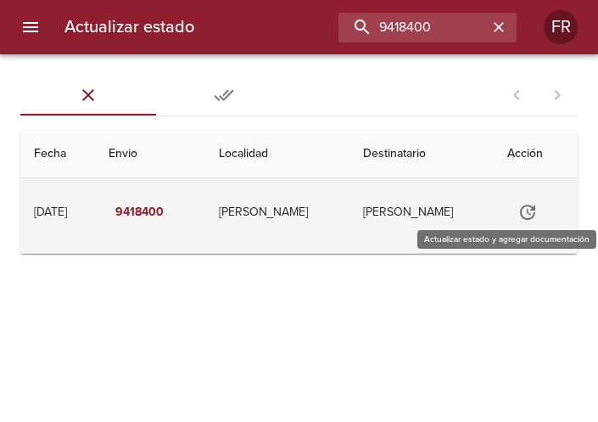
click at [529, 211] on button "Tabla de envíos del cliente" at bounding box center [528, 212] width 41 height 41
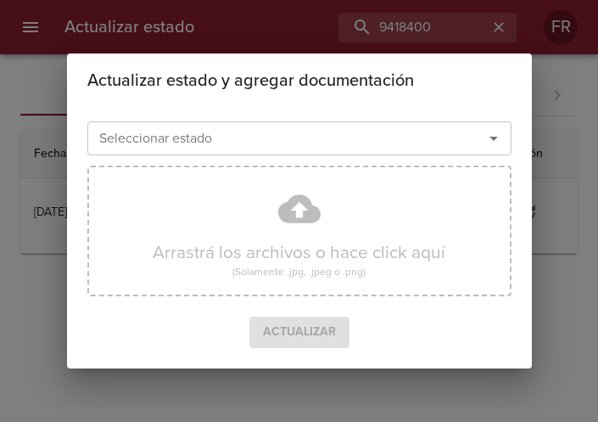
click at [491, 141] on icon "Abrir" at bounding box center [494, 138] width 20 height 20
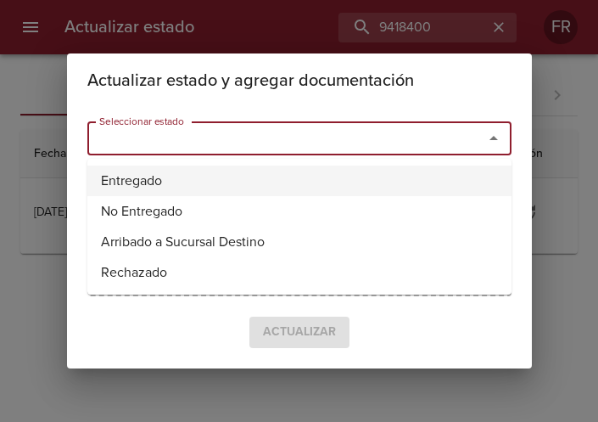
click at [172, 176] on li "Entregado" at bounding box center [299, 181] width 424 height 31
type input "Entregado"
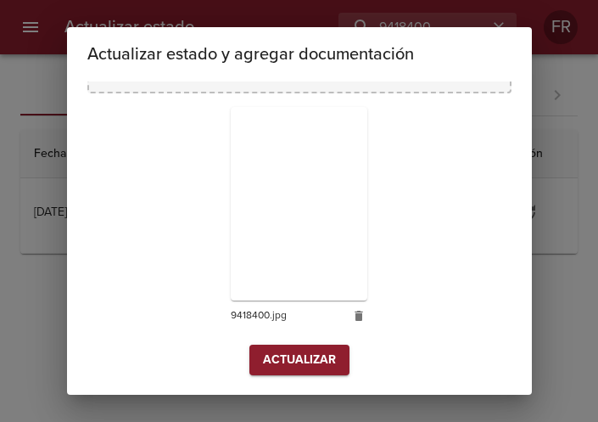
scroll to position [242, 0]
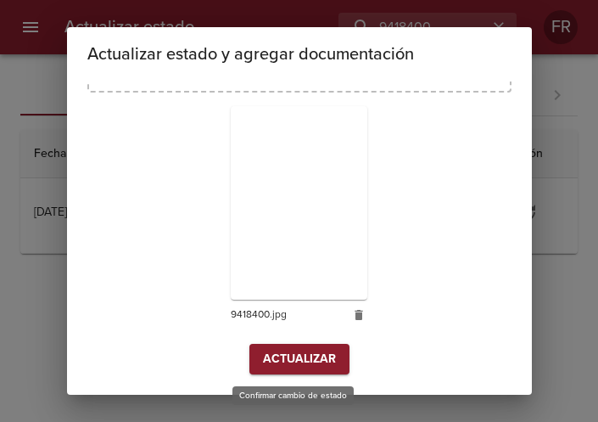
click at [284, 362] on span "Actualizar" at bounding box center [299, 359] width 73 height 21
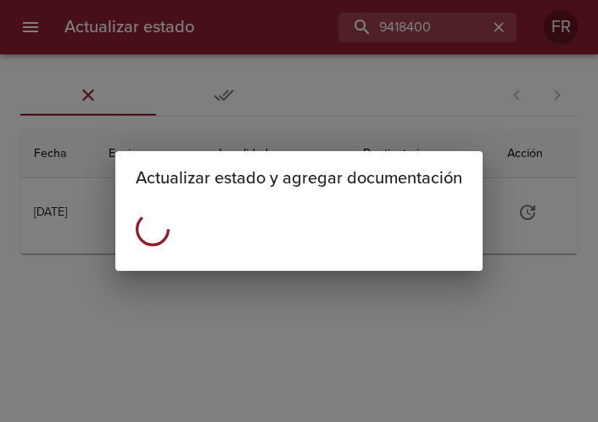
scroll to position [0, 0]
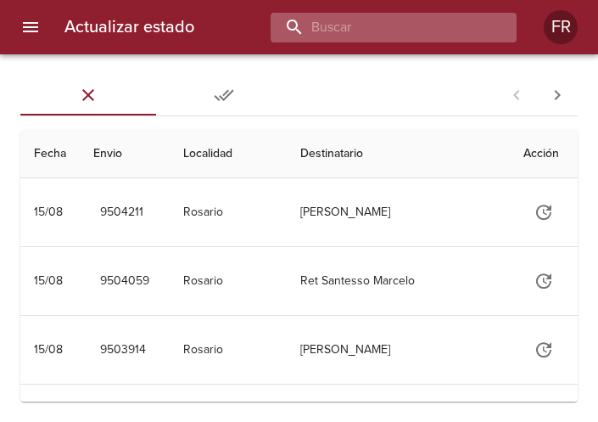
click at [450, 39] on input "buscar" at bounding box center [379, 28] width 217 height 30
type input "9497388"
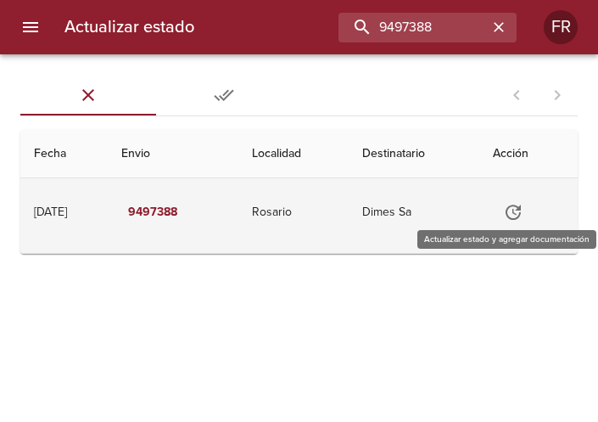
click at [516, 219] on icon "Tabla de envíos del cliente" at bounding box center [513, 212] width 20 height 20
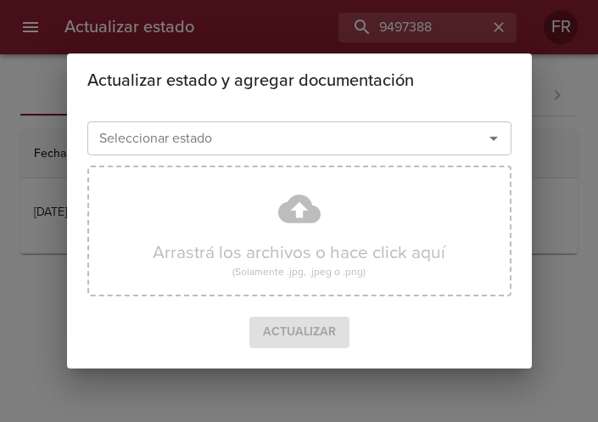
click at [485, 140] on icon "Abrir" at bounding box center [494, 138] width 20 height 20
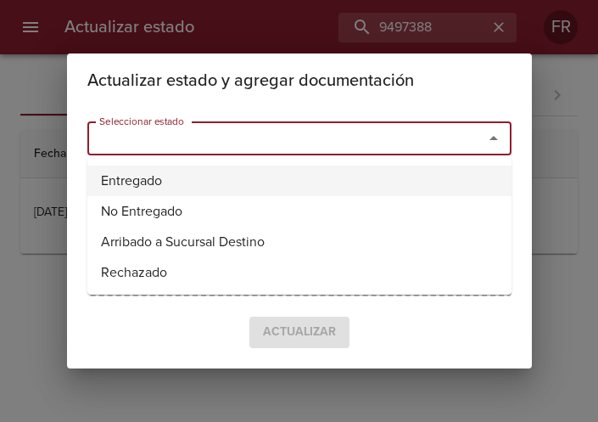
click at [216, 167] on li "Entregado" at bounding box center [299, 181] width 424 height 31
type input "Entregado"
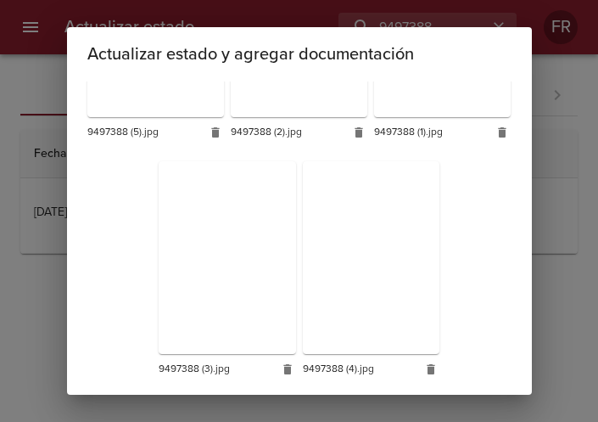
scroll to position [480, 0]
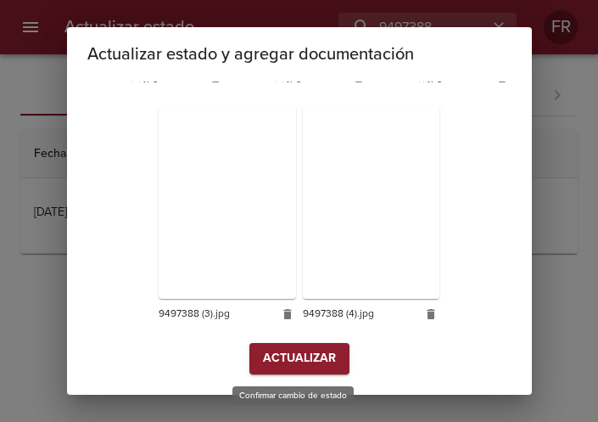
click at [278, 362] on span "Actualizar" at bounding box center [299, 358] width 73 height 21
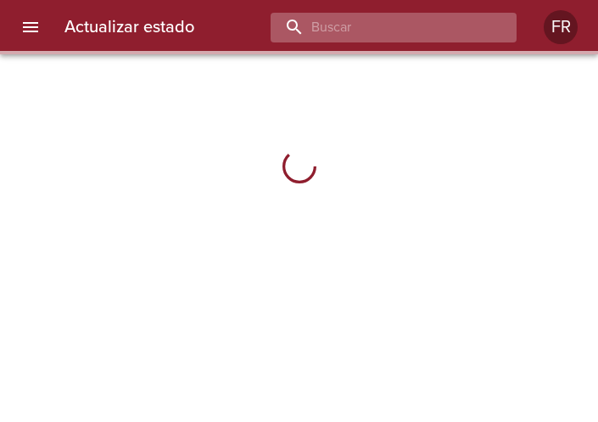
click at [381, 35] on input "buscar" at bounding box center [379, 28] width 217 height 30
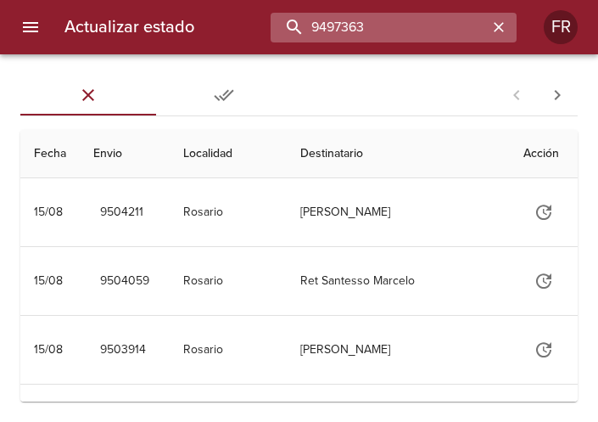
type input "9497363"
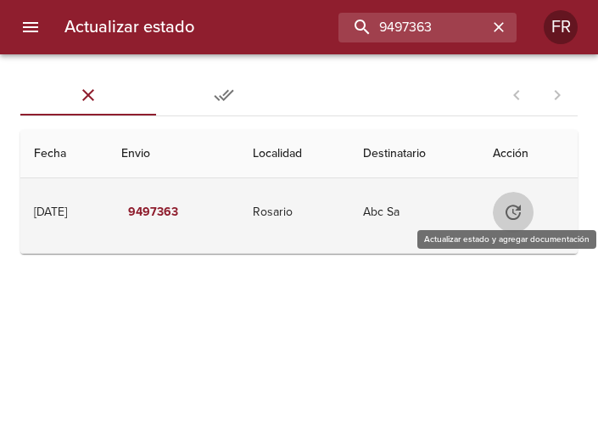
click at [509, 210] on button "Tabla de envíos del cliente" at bounding box center [513, 212] width 41 height 41
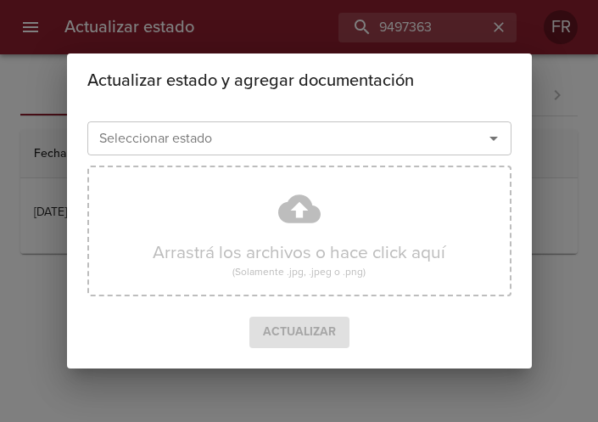
click at [500, 147] on icon "Abrir" at bounding box center [494, 138] width 20 height 20
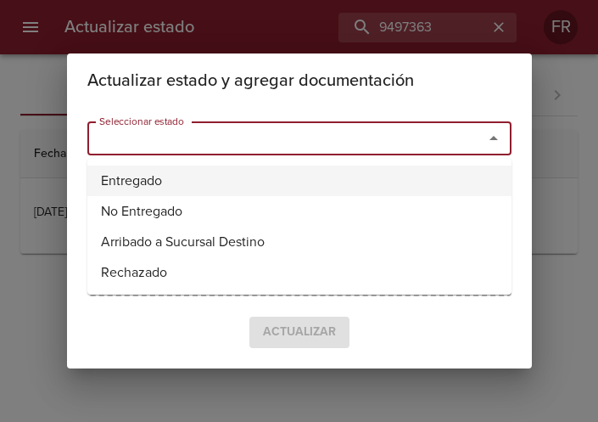
click at [158, 182] on li "Entregado" at bounding box center [299, 181] width 424 height 31
type input "Entregado"
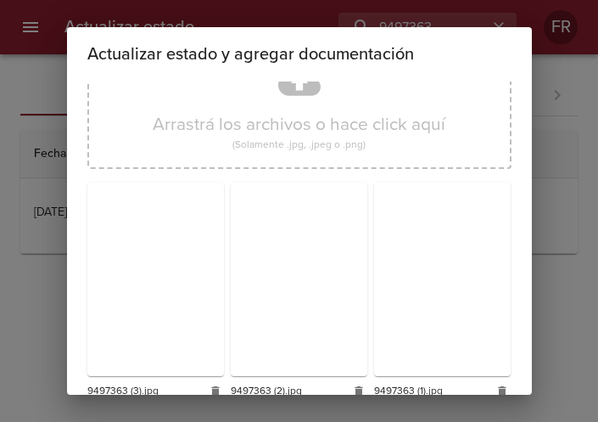
scroll to position [242, 0]
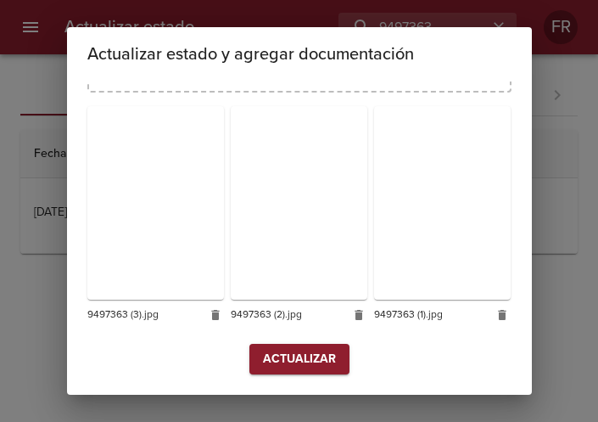
click at [299, 362] on span "Actualizar" at bounding box center [299, 359] width 73 height 21
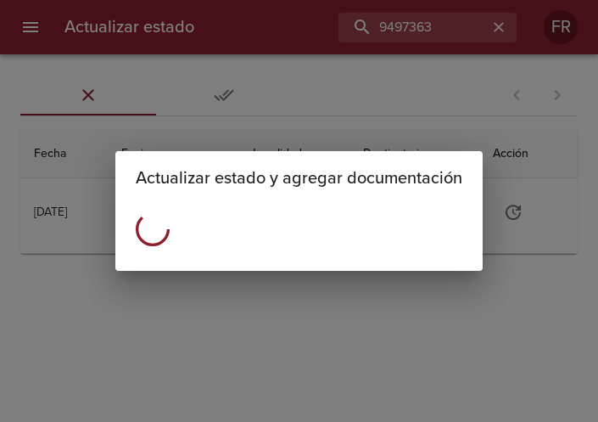
scroll to position [0, 0]
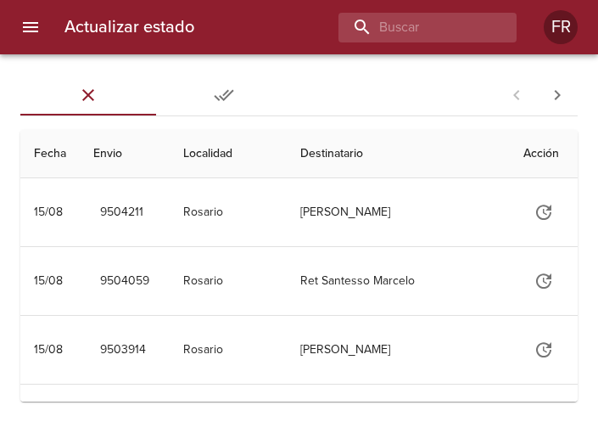
click at [423, 3] on div "Actualizar estado FR" at bounding box center [299, 27] width 598 height 54
click at [413, 11] on div "Actualizar estado FR" at bounding box center [299, 27] width 598 height 54
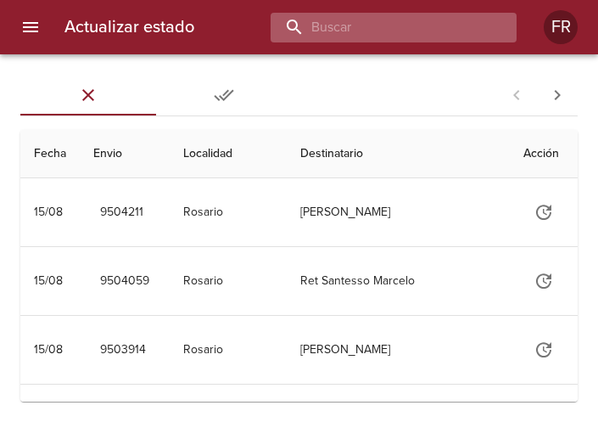
click at [404, 18] on input "buscar" at bounding box center [379, 28] width 217 height 30
type input "9222411"
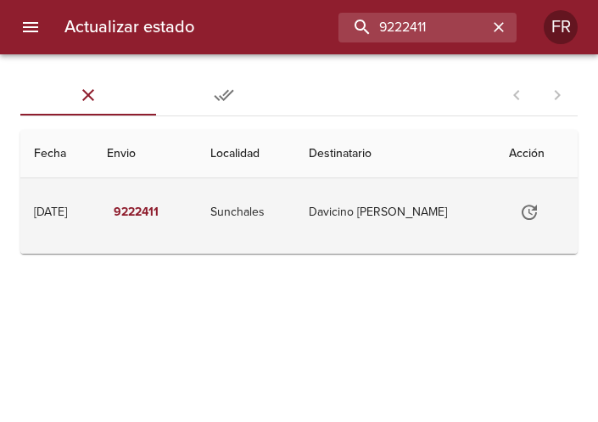
click at [454, 209] on td "Davicino Gonzalo Alberto" at bounding box center [395, 212] width 200 height 68
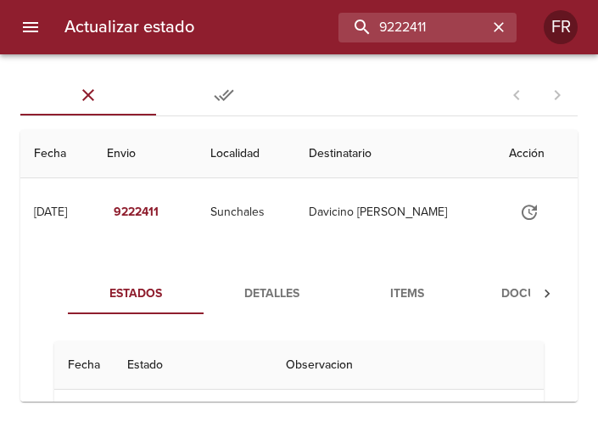
click at [524, 294] on span "Documentos" at bounding box center [542, 293] width 115 height 21
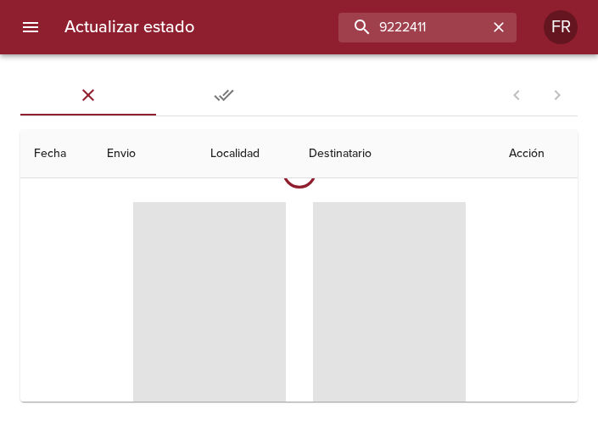
scroll to position [187, 0]
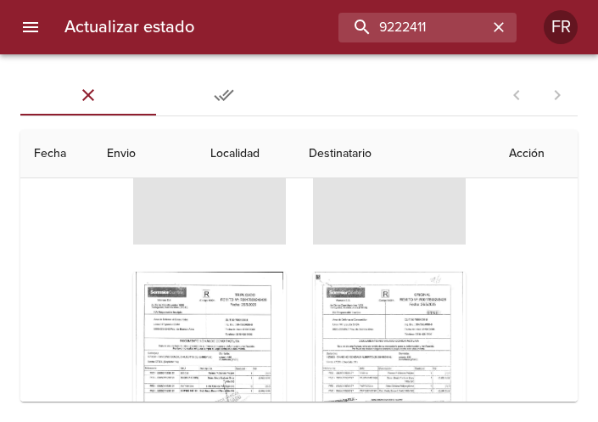
click at [226, 318] on div "Tabla de envíos del cliente" at bounding box center [209, 378] width 153 height 212
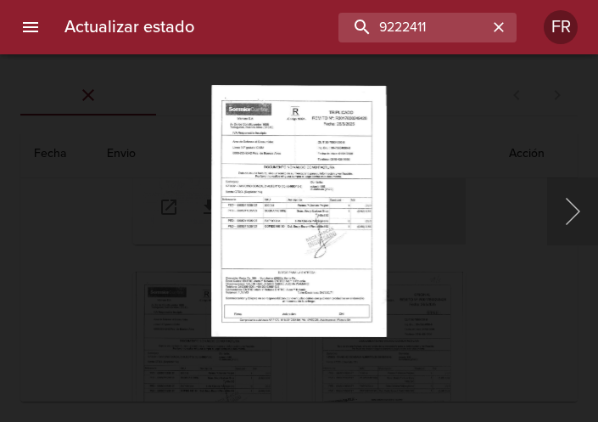
click at [327, 295] on img "Lightbox" at bounding box center [299, 211] width 176 height 252
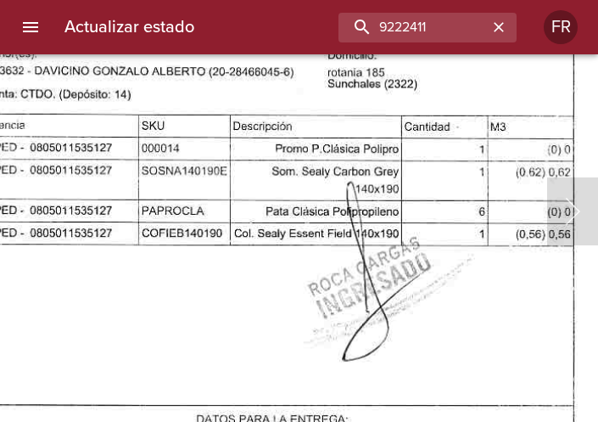
click at [286, 294] on img "Lightbox" at bounding box center [280, 172] width 708 height 1018
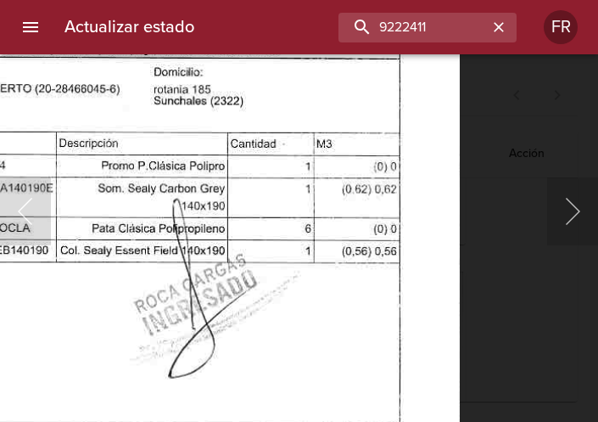
click at [239, 290] on img "Lightbox" at bounding box center [106, 189] width 708 height 1018
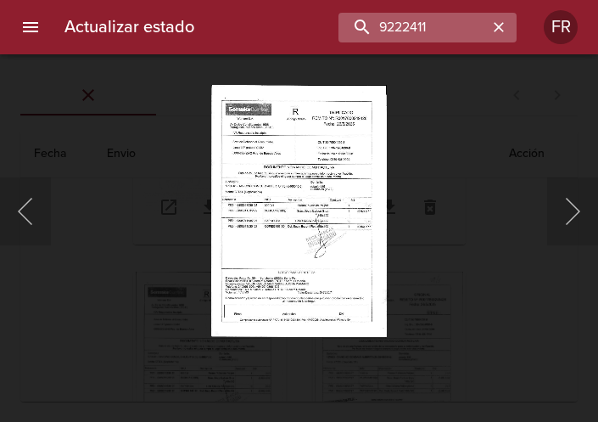
click at [491, 33] on icon "button" at bounding box center [499, 27] width 17 height 17
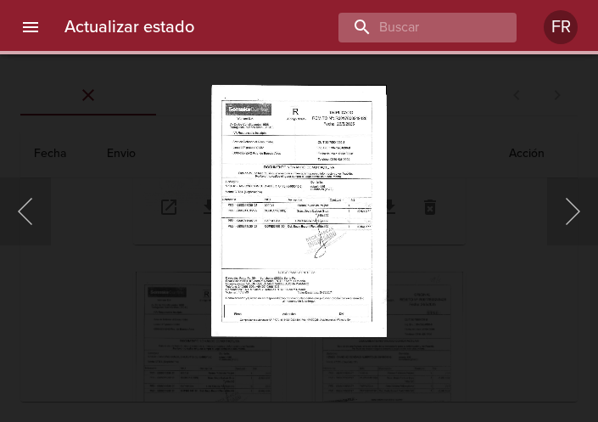
click at [491, 32] on div at bounding box center [428, 28] width 178 height 30
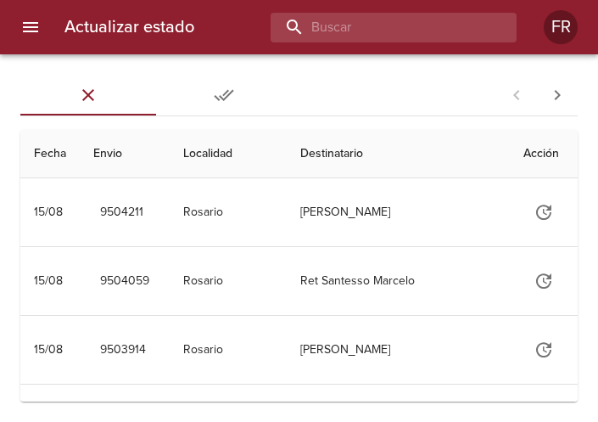
scroll to position [0, 0]
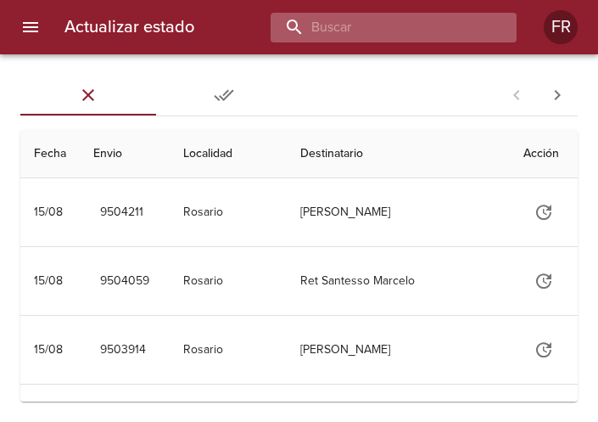
click at [433, 17] on input "buscar" at bounding box center [379, 28] width 217 height 30
type input "9497374"
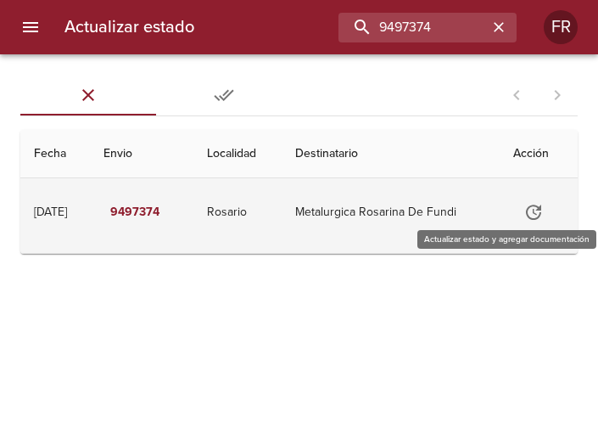
click at [534, 207] on icon "Tabla de envíos del cliente" at bounding box center [533, 212] width 15 height 15
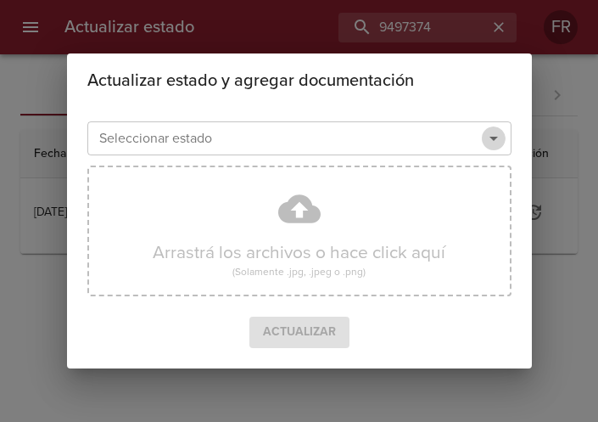
click at [499, 132] on icon "Abrir" at bounding box center [494, 138] width 20 height 20
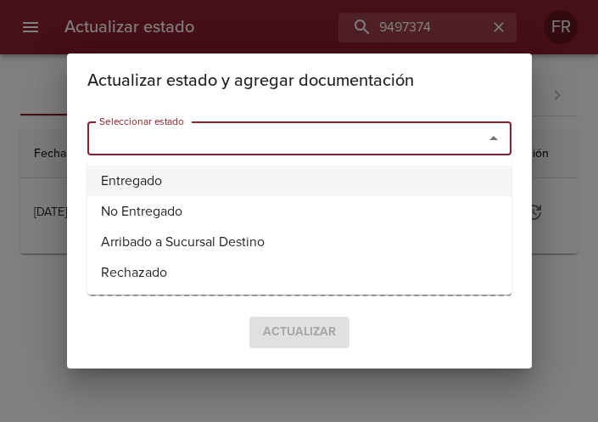
click at [284, 172] on li "Entregado" at bounding box center [299, 181] width 424 height 31
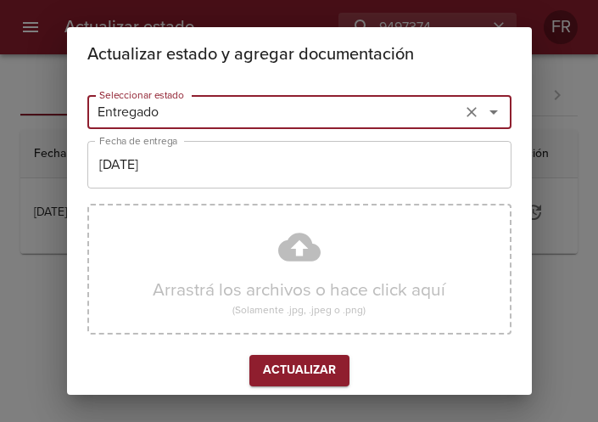
type input "Entregado"
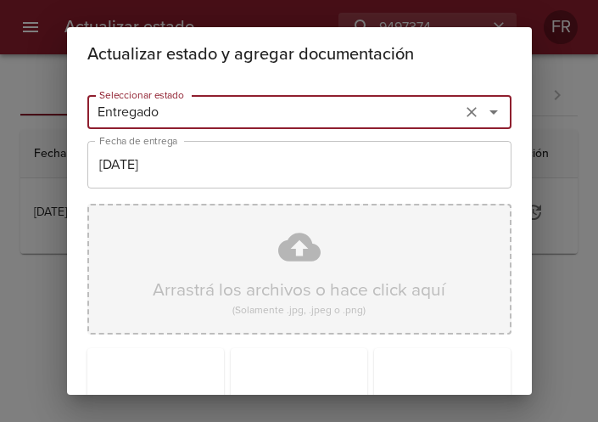
scroll to position [242, 0]
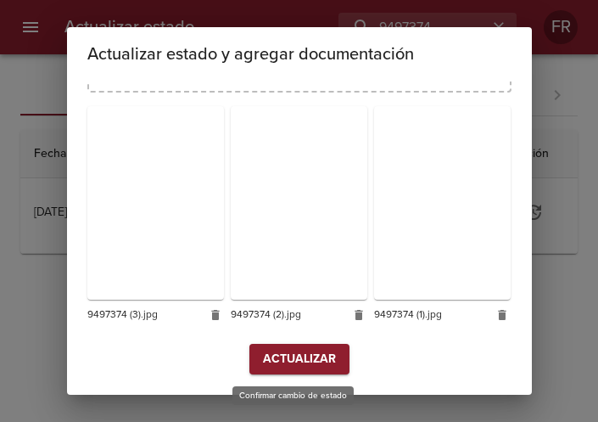
click at [278, 356] on span "Actualizar" at bounding box center [299, 359] width 73 height 21
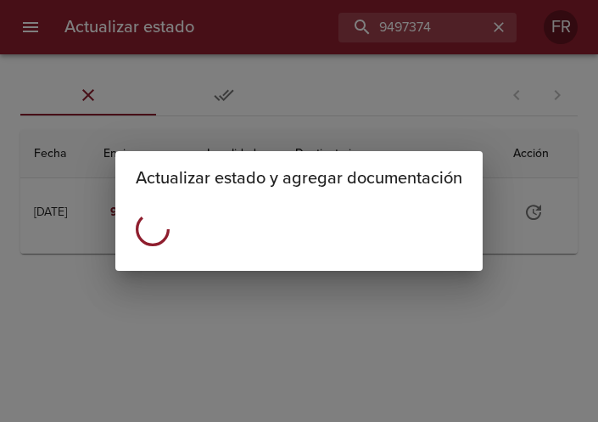
scroll to position [0, 0]
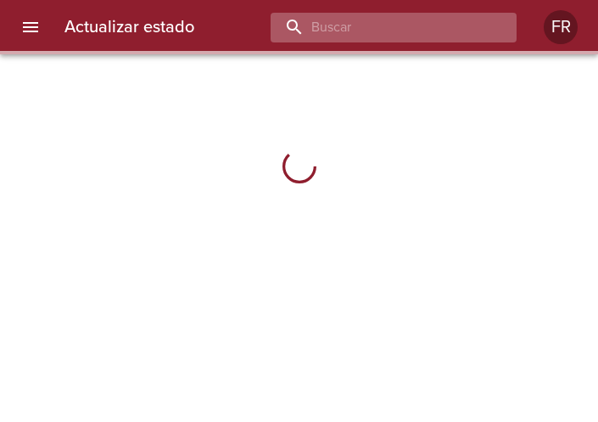
click at [407, 31] on input "buscar" at bounding box center [379, 28] width 217 height 30
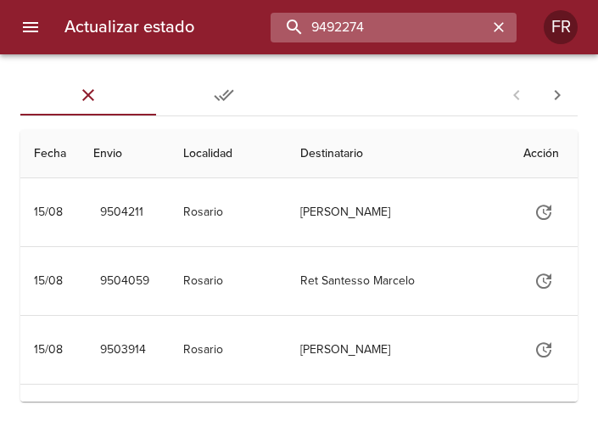
type input "9492274"
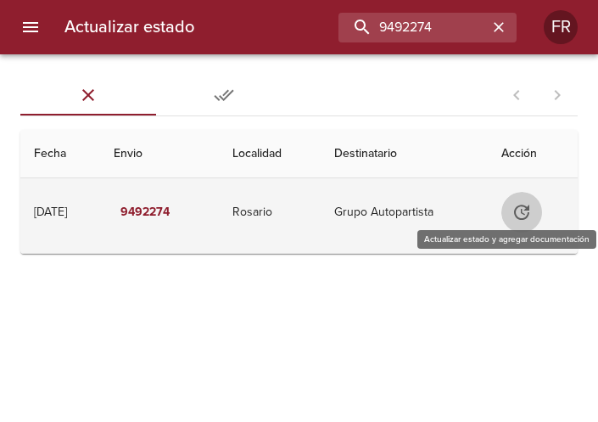
click at [519, 210] on icon "Tabla de envíos del cliente" at bounding box center [522, 212] width 20 height 20
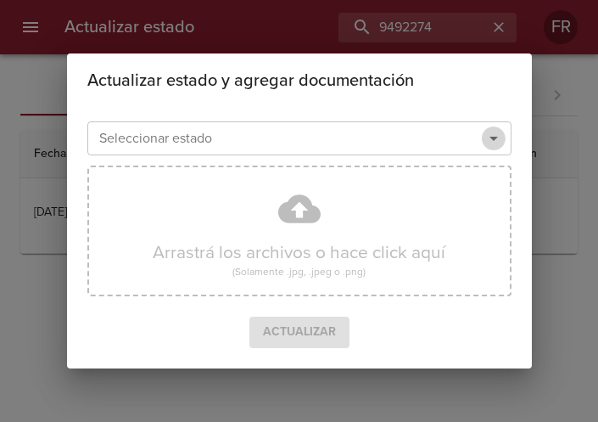
click at [498, 133] on icon "Abrir" at bounding box center [494, 138] width 20 height 20
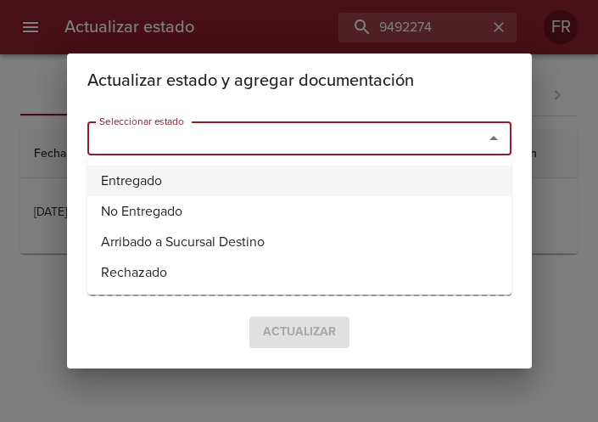
click at [238, 182] on li "Entregado" at bounding box center [299, 181] width 424 height 31
type input "Entregado"
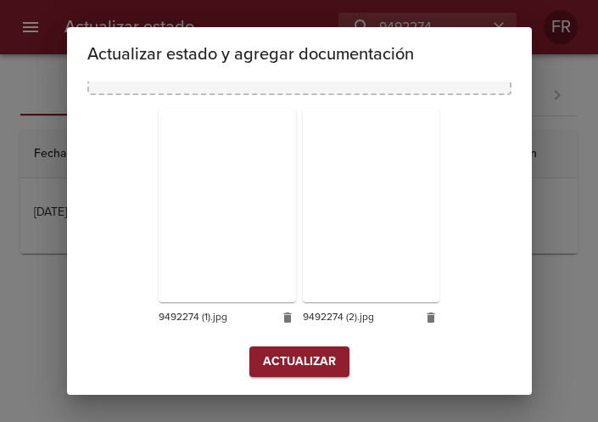
scroll to position [242, 0]
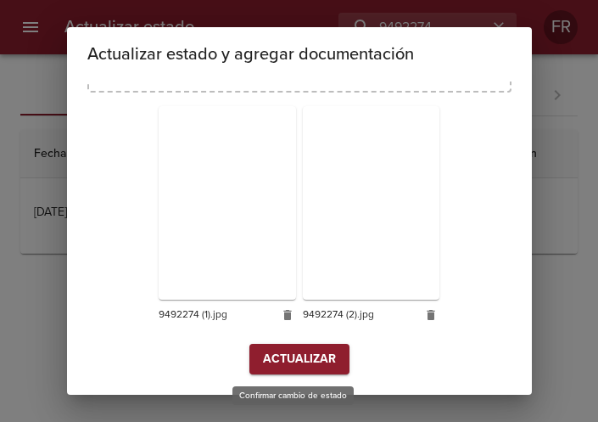
click at [278, 356] on span "Actualizar" at bounding box center [299, 359] width 73 height 21
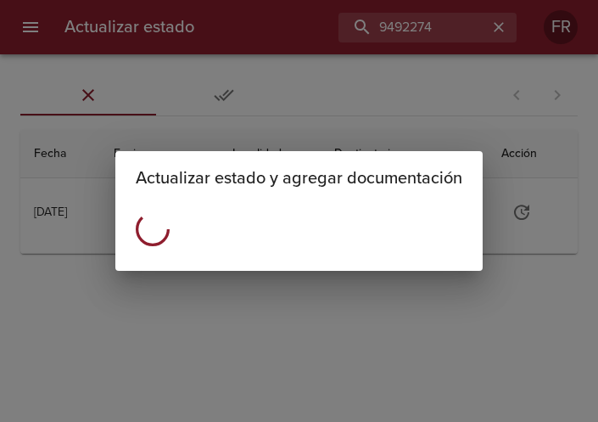
scroll to position [0, 0]
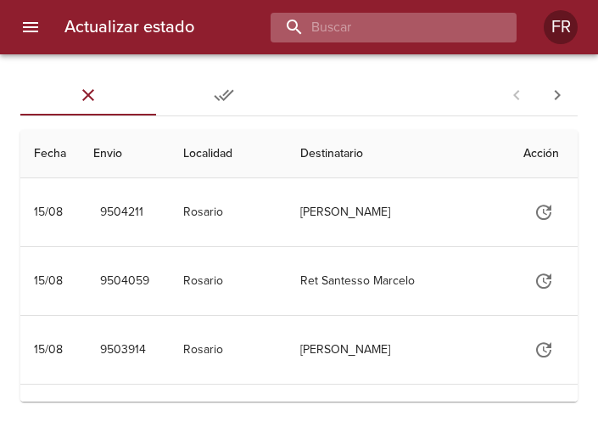
click at [419, 34] on input "buscar" at bounding box center [379, 28] width 217 height 30
type input "9497347"
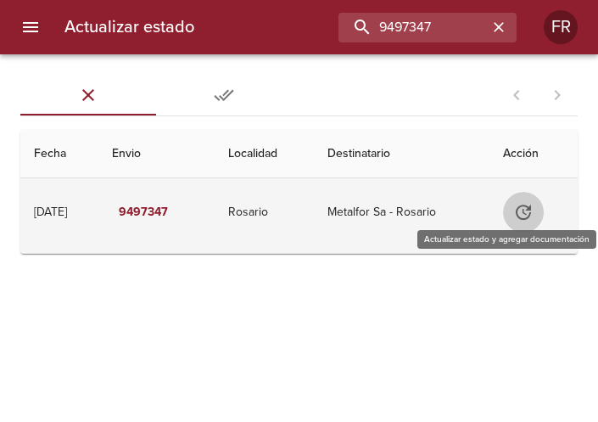
click at [526, 213] on icon "Tabla de envíos del cliente" at bounding box center [524, 212] width 20 height 20
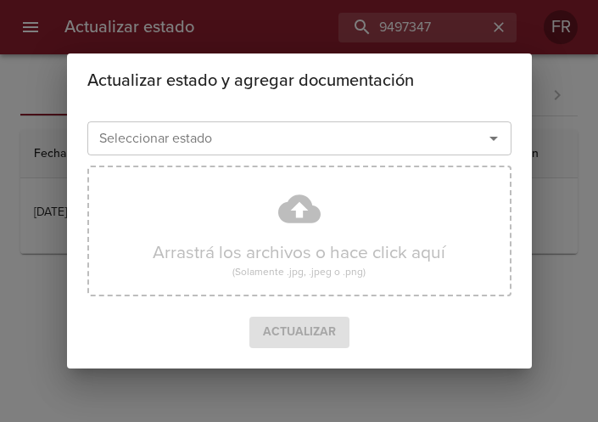
click at [498, 132] on icon "Abrir" at bounding box center [494, 138] width 20 height 20
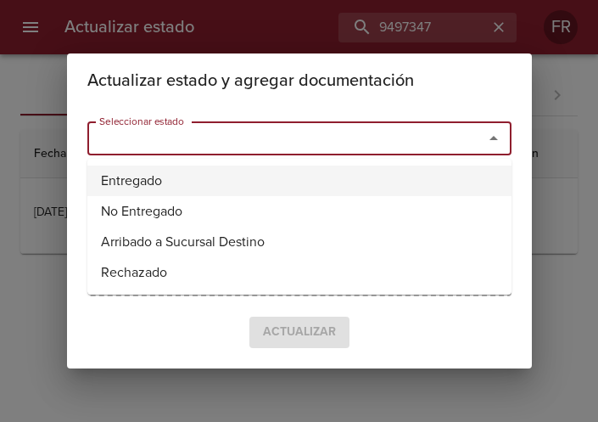
click at [282, 166] on li "Entregado" at bounding box center [299, 181] width 424 height 31
type input "Entregado"
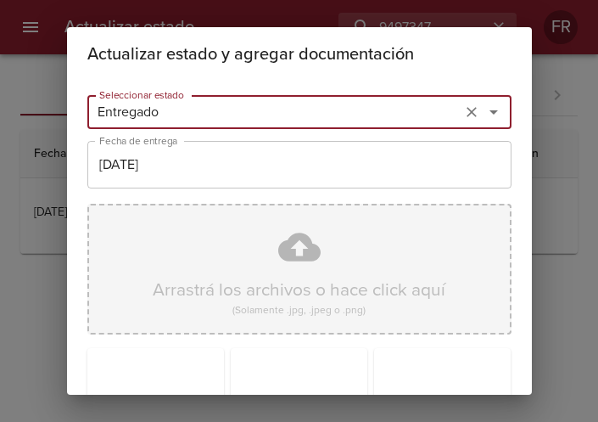
scroll to position [242, 0]
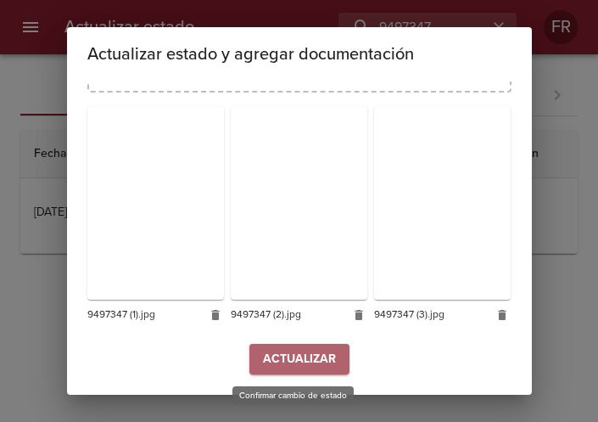
drag, startPoint x: 302, startPoint y: 362, endPoint x: 285, endPoint y: 359, distance: 17.2
click at [301, 362] on span "Actualizar" at bounding box center [299, 359] width 73 height 21
